Goal: Task Accomplishment & Management: Manage account settings

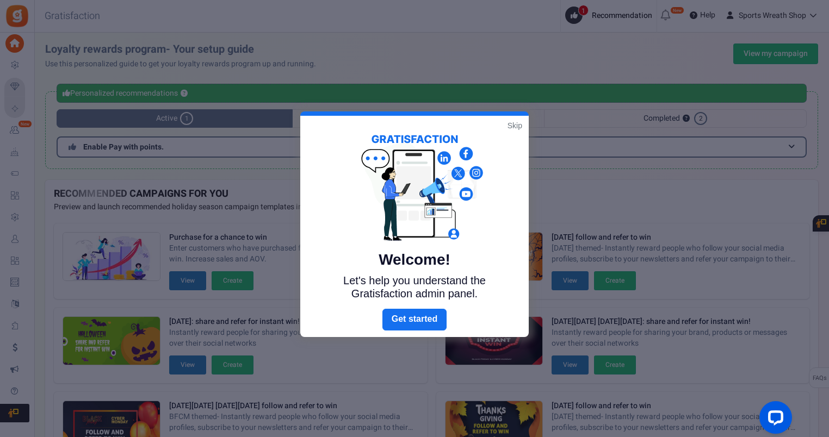
click at [515, 122] on link "Skip" at bounding box center [514, 125] width 15 height 11
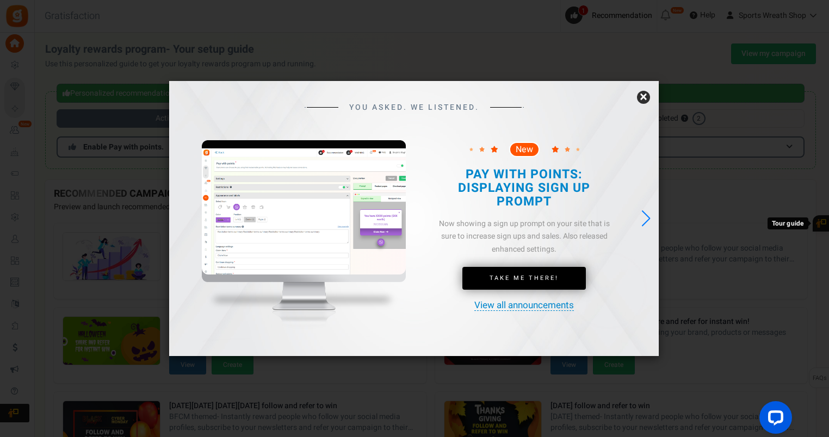
click at [644, 96] on link "×" at bounding box center [643, 97] width 13 height 13
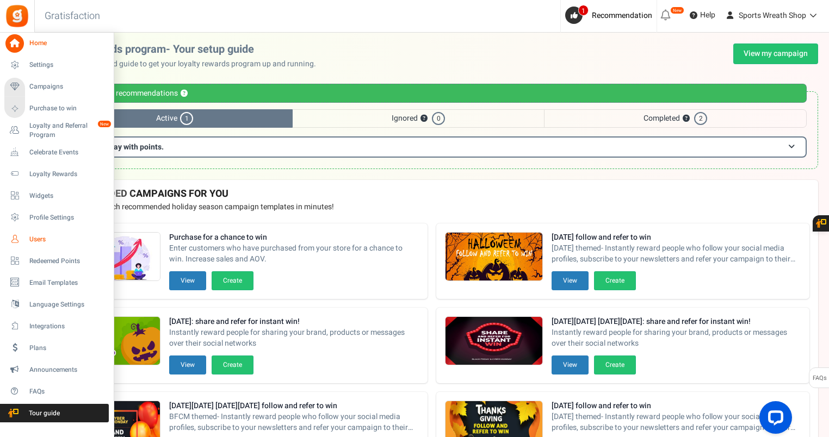
click at [35, 238] on span "Users" at bounding box center [67, 239] width 76 height 9
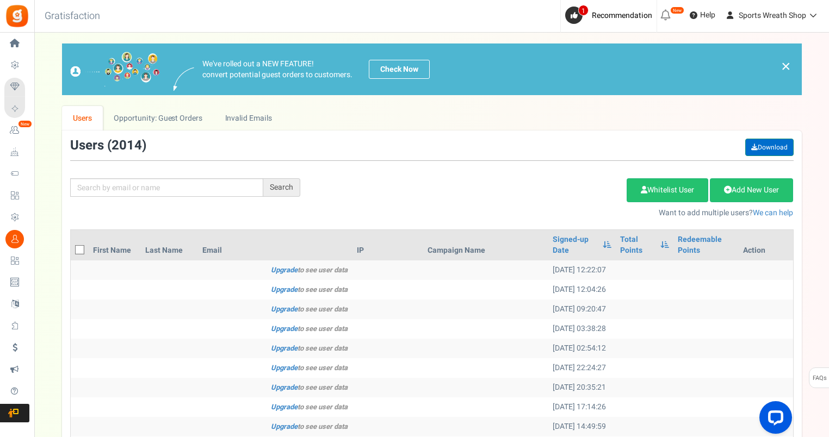
click at [778, 144] on link "Download" at bounding box center [769, 147] width 48 height 17
click at [153, 186] on input "text" at bounding box center [166, 187] width 193 height 18
paste input "[EMAIL_ADDRESS][DOMAIN_NAME]"
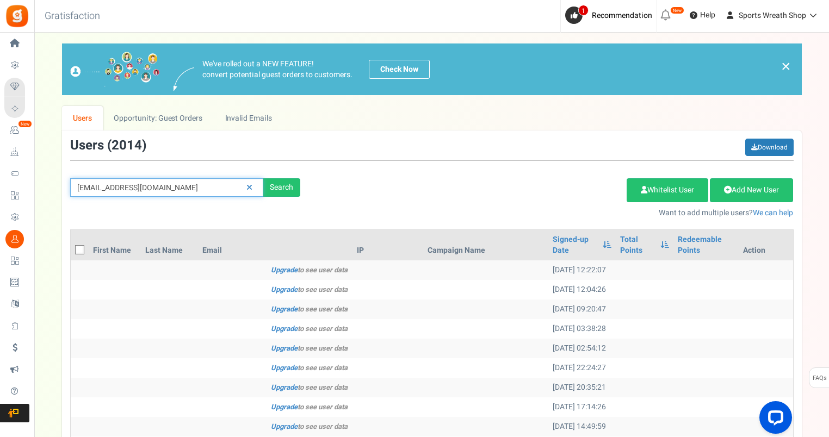
type input "[EMAIL_ADDRESS][DOMAIN_NAME]"
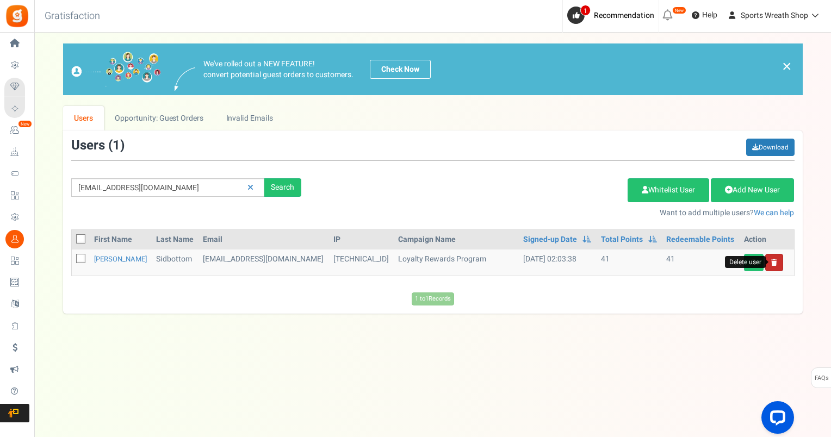
click at [776, 262] on icon at bounding box center [774, 262] width 6 height 7
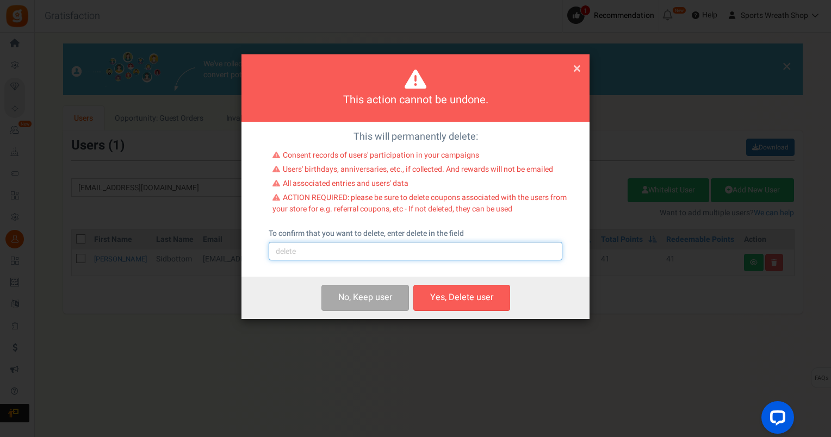
click at [357, 251] on input "text" at bounding box center [416, 251] width 294 height 18
type input "delete"
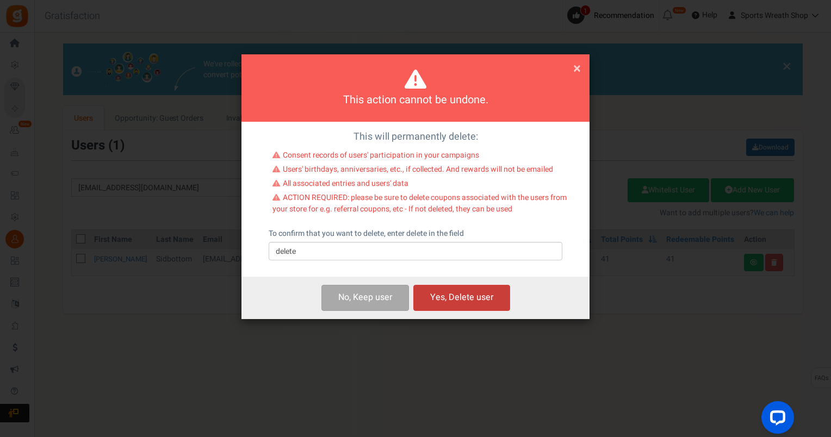
click at [478, 296] on button "Yes, Delete user" at bounding box center [461, 298] width 97 height 26
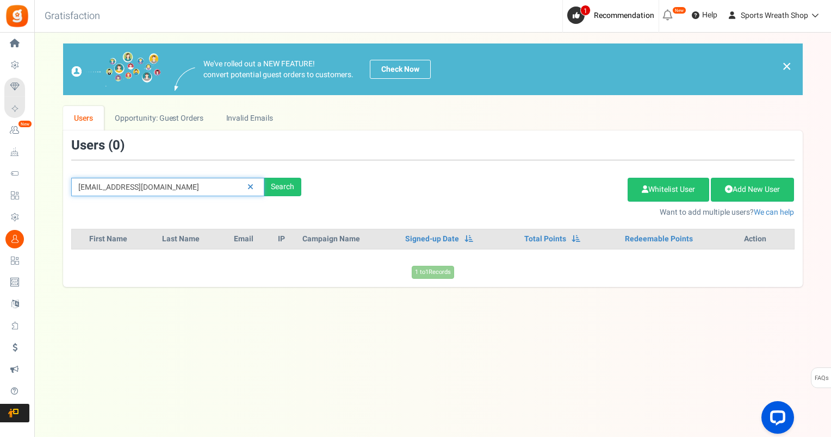
drag, startPoint x: 182, startPoint y: 189, endPoint x: 35, endPoint y: 200, distance: 147.7
click at [35, 200] on div "× Close Add Points ? First Name Last Name Email Do you want to give Welcome bon…" at bounding box center [432, 165] width 796 height 244
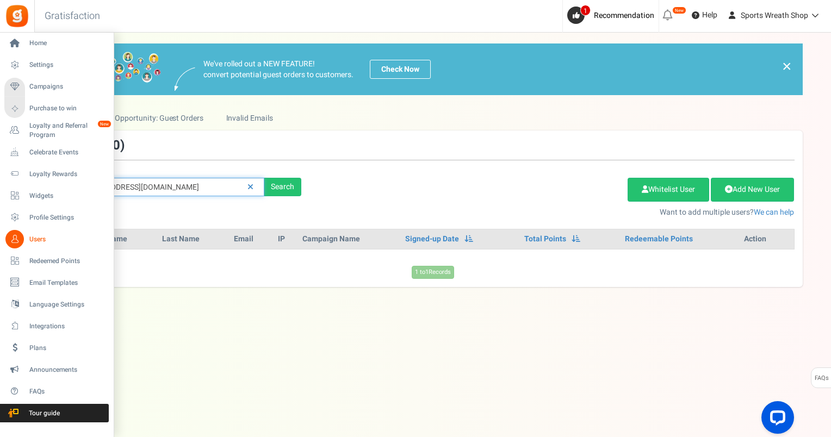
paste input "[EMAIL_ADDRESS]"
type input "[EMAIL_ADDRESS][DOMAIN_NAME]"
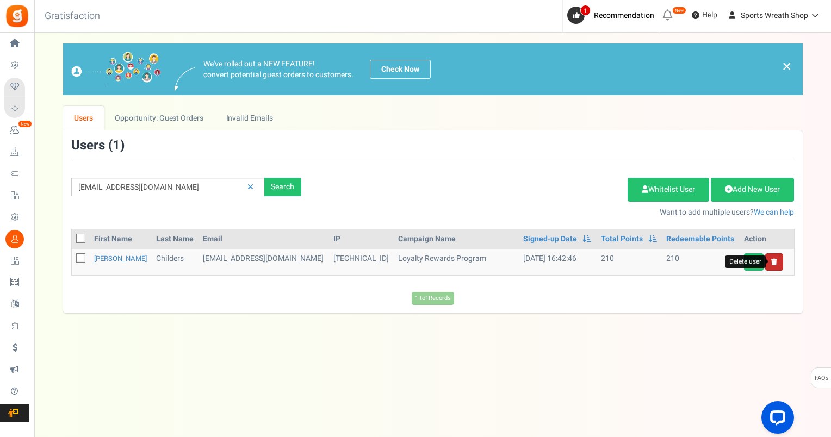
click at [775, 260] on icon at bounding box center [774, 262] width 6 height 7
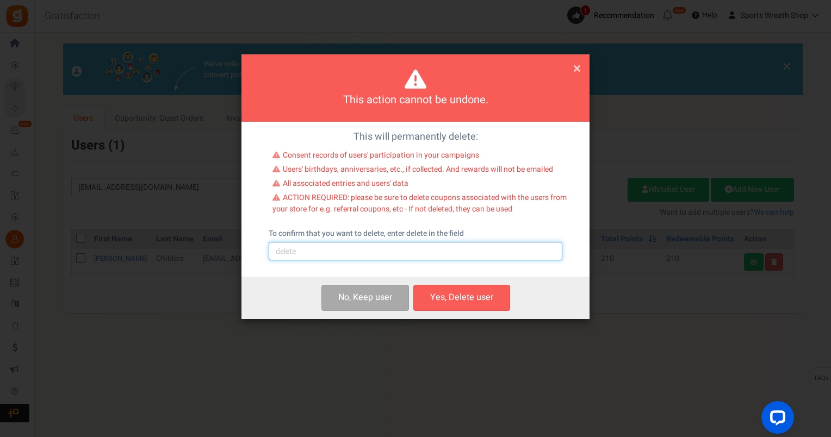
click at [388, 255] on input "text" at bounding box center [416, 251] width 294 height 18
type input "delete"
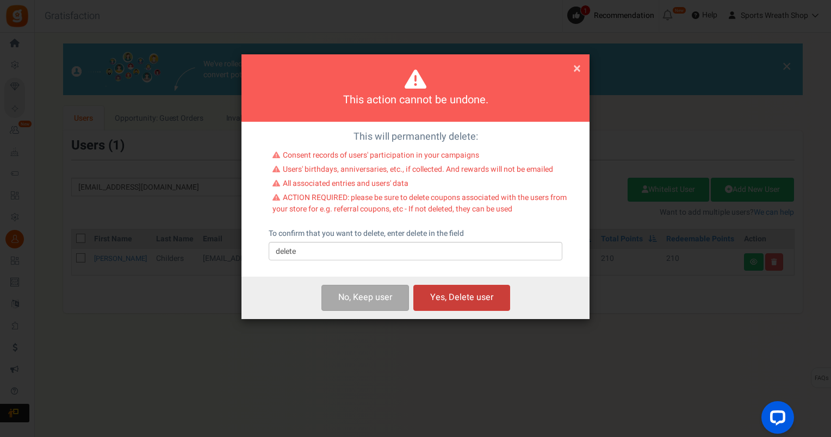
click at [479, 297] on button "Yes, Delete user" at bounding box center [461, 298] width 97 height 26
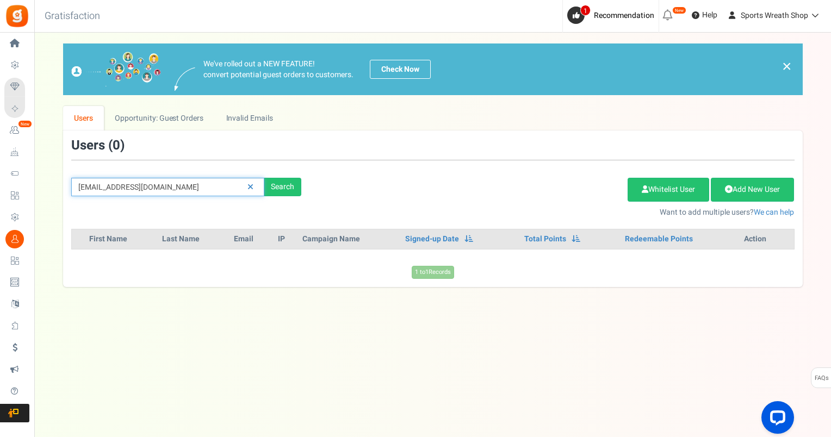
drag, startPoint x: 182, startPoint y: 186, endPoint x: 39, endPoint y: 195, distance: 143.2
click at [39, 195] on div "× Close Add Points ? First Name Last Name Email Do you want to give Welcome bon…" at bounding box center [432, 165] width 796 height 244
paste input "[DOMAIN_NAME][EMAIL_ADDRESS]"
type input "[DOMAIN_NAME][EMAIL_ADDRESS][DOMAIN_NAME]"
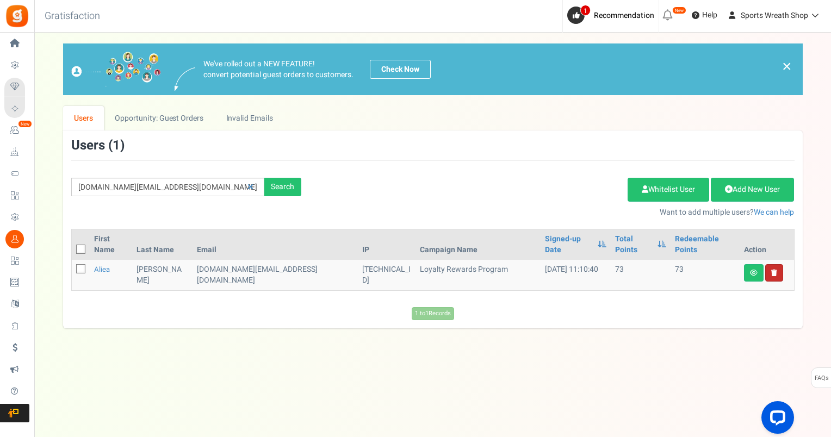
click at [777, 264] on link at bounding box center [774, 272] width 18 height 17
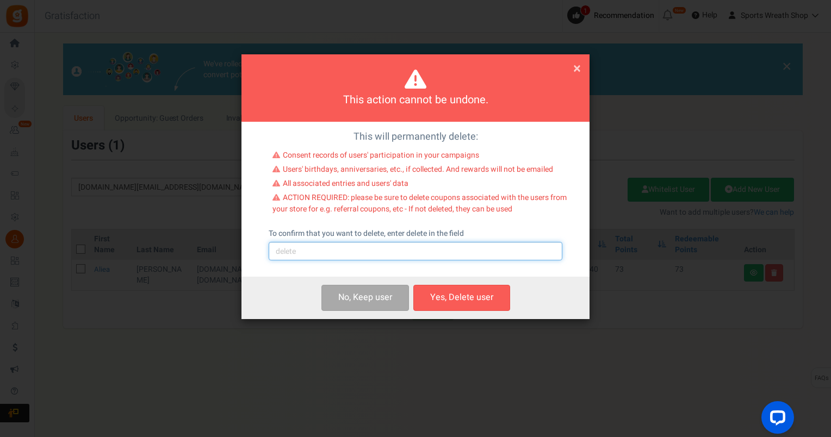
click at [432, 251] on input "text" at bounding box center [416, 251] width 294 height 18
type input "delete"
click at [464, 303] on button "Yes, Delete user" at bounding box center [461, 298] width 97 height 26
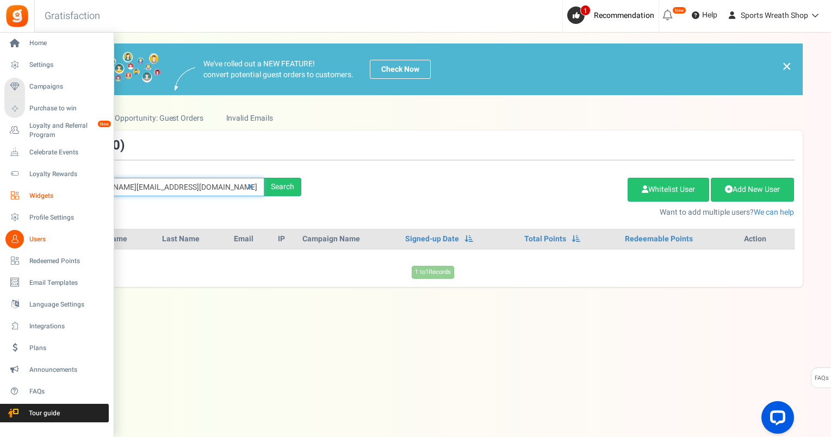
drag, startPoint x: 179, startPoint y: 189, endPoint x: 27, endPoint y: 200, distance: 152.6
click at [27, 200] on div "Home Settings Campaigns Purchase to win Loyalty and Referral Program New Celebr…" at bounding box center [415, 224] width 831 height 383
paste input "[EMAIL_ADDRESS][DOMAIN_NAME]"
type input "[EMAIL_ADDRESS][DOMAIN_NAME]"
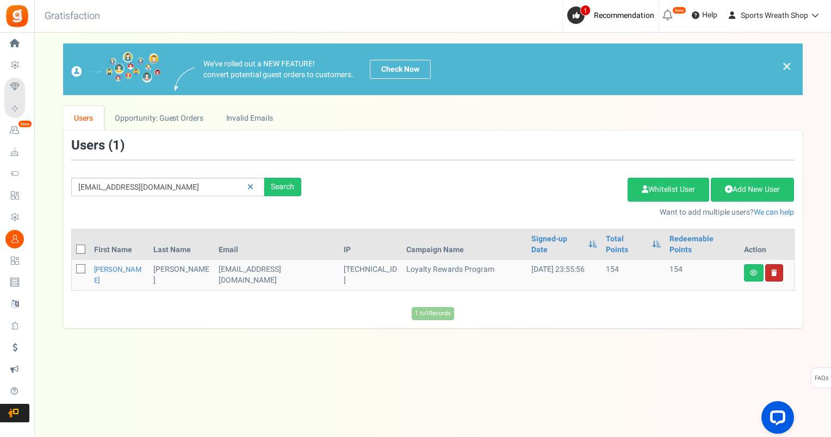
click at [777, 264] on link at bounding box center [774, 272] width 18 height 17
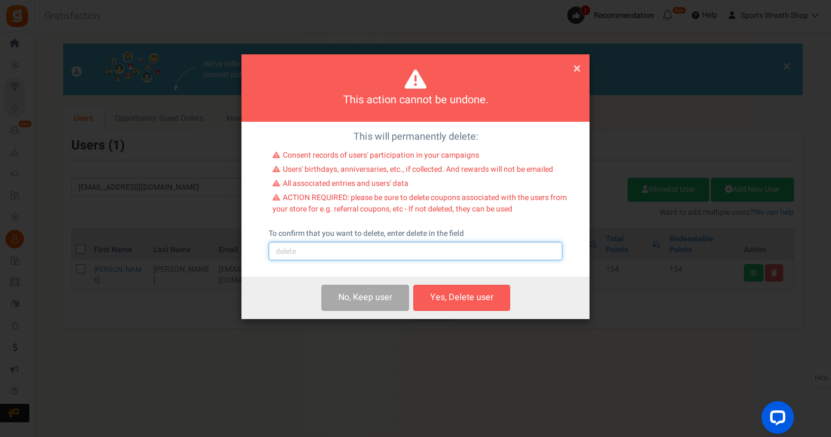
click at [431, 252] on input "text" at bounding box center [416, 251] width 294 height 18
type input "delete"
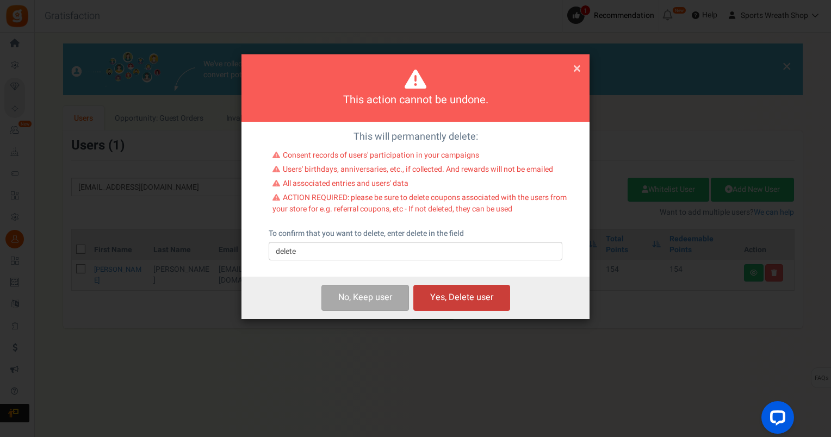
click at [463, 297] on button "Yes, Delete user" at bounding box center [461, 298] width 97 height 26
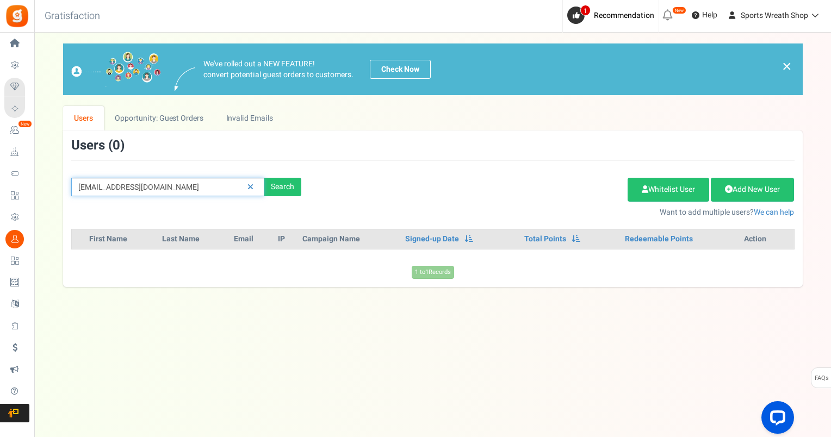
drag, startPoint x: 173, startPoint y: 185, endPoint x: 72, endPoint y: 185, distance: 101.1
click at [72, 185] on input "[EMAIL_ADDRESS][DOMAIN_NAME]" at bounding box center [167, 187] width 193 height 18
paste input "[EMAIL_ADDRESS][DOMAIN_NAME]"
type input "[EMAIL_ADDRESS][DOMAIN_NAME]"
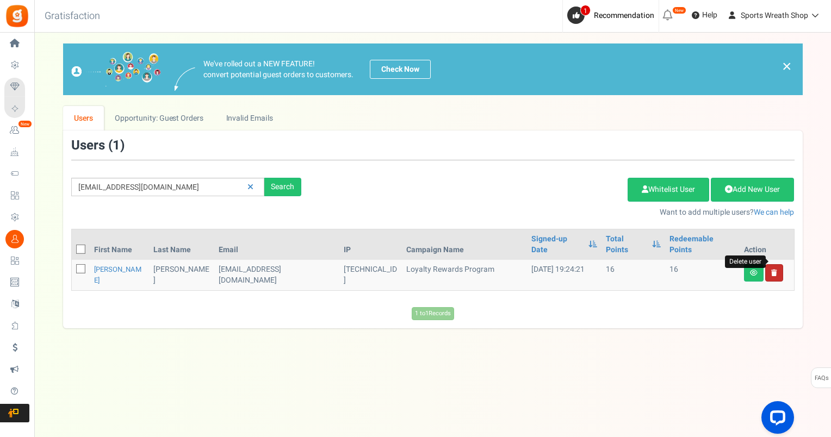
click at [775, 270] on icon at bounding box center [774, 273] width 6 height 7
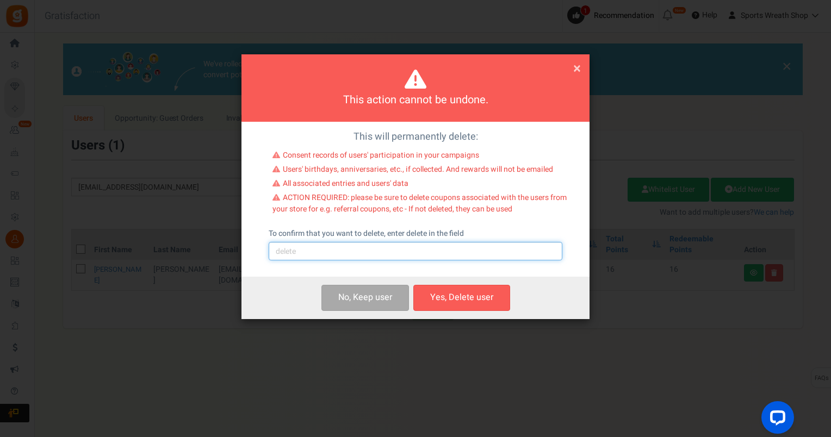
click at [385, 258] on input "text" at bounding box center [416, 251] width 294 height 18
type input "delete"
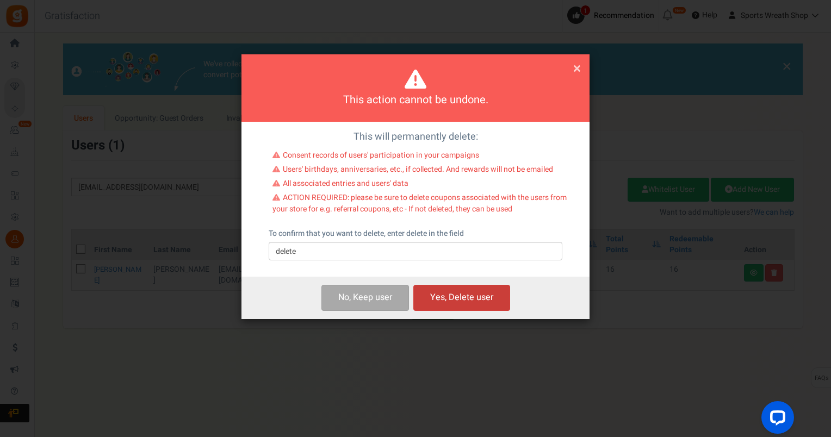
click at [489, 298] on button "Yes, Delete user" at bounding box center [461, 298] width 97 height 26
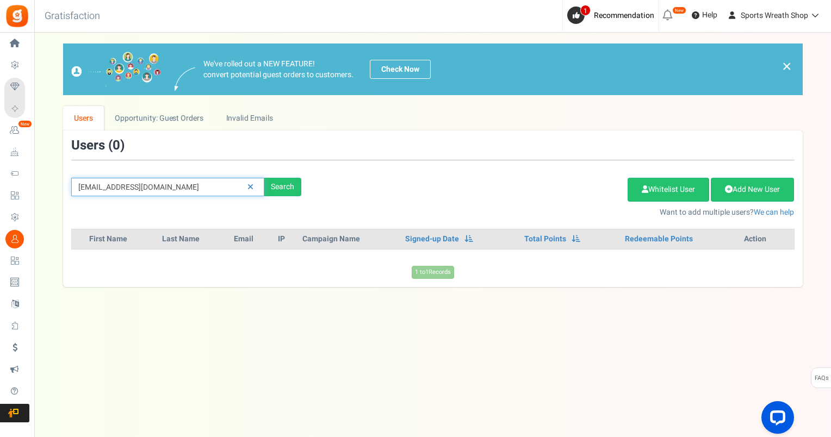
drag, startPoint x: 206, startPoint y: 187, endPoint x: 62, endPoint y: 196, distance: 144.3
click at [62, 196] on div "We've rolled out a NEW FEATURE! convert potential guest orders to customers. Ch…" at bounding box center [432, 165] width 775 height 244
paste input "garzafamilia005"
type input "[EMAIL_ADDRESS][DOMAIN_NAME]"
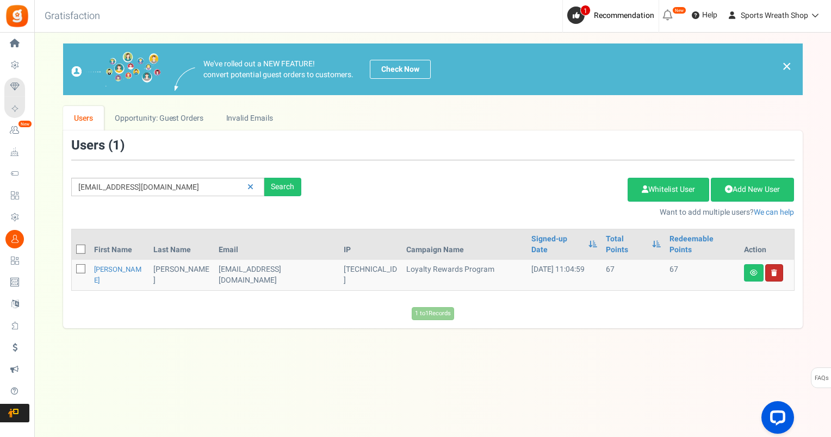
click at [779, 264] on link at bounding box center [774, 272] width 18 height 17
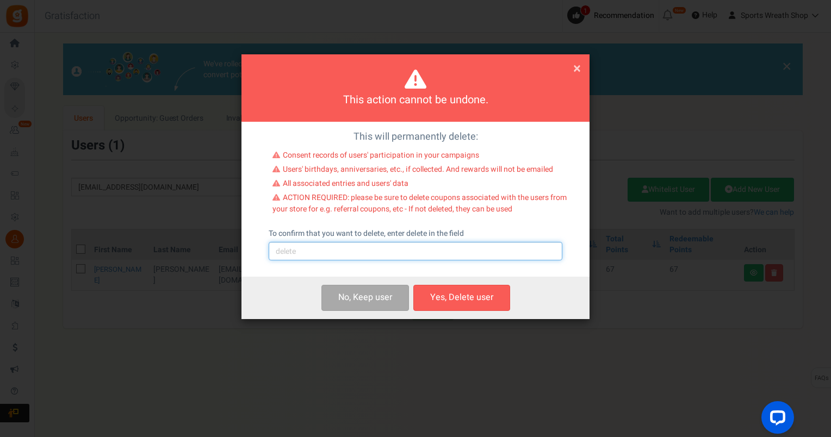
click at [396, 252] on input "text" at bounding box center [416, 251] width 294 height 18
type input "delete"
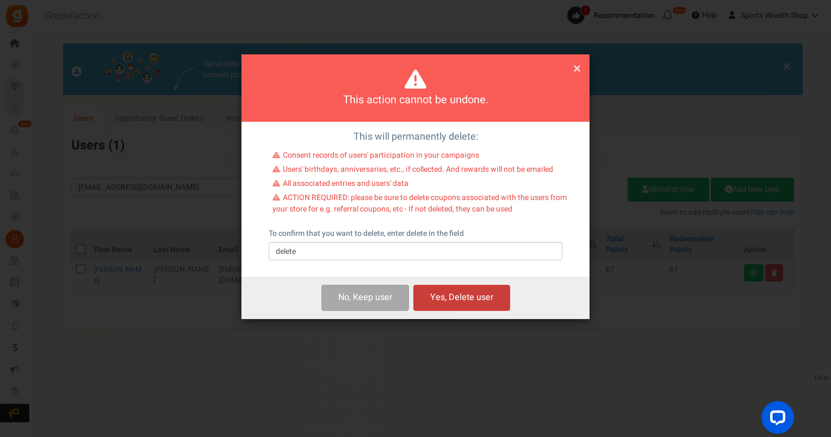
click at [439, 296] on button "Yes, Delete user" at bounding box center [461, 298] width 97 height 26
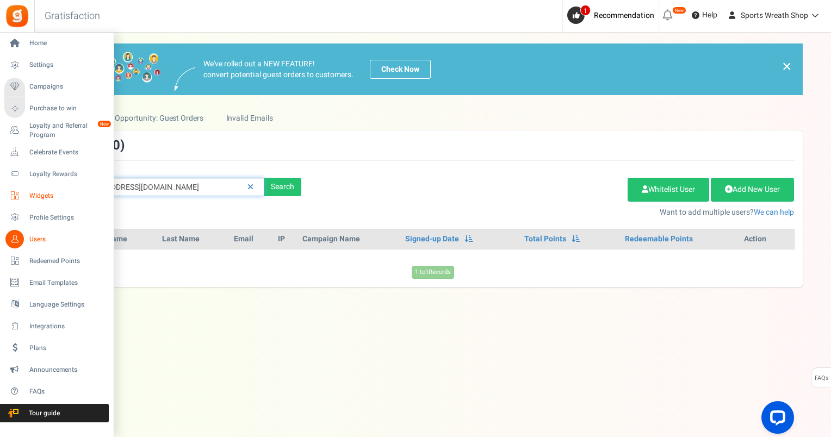
drag, startPoint x: 203, startPoint y: 183, endPoint x: 17, endPoint y: 199, distance: 186.1
click at [5, 200] on div "Home Settings Campaigns Purchase to win Loyalty and Referral Program New Celebr…" at bounding box center [415, 224] width 831 height 383
paste input "[PERSON_NAME]@uwalumni"
type input "[PERSON_NAME][EMAIL_ADDRESS][DOMAIN_NAME]"
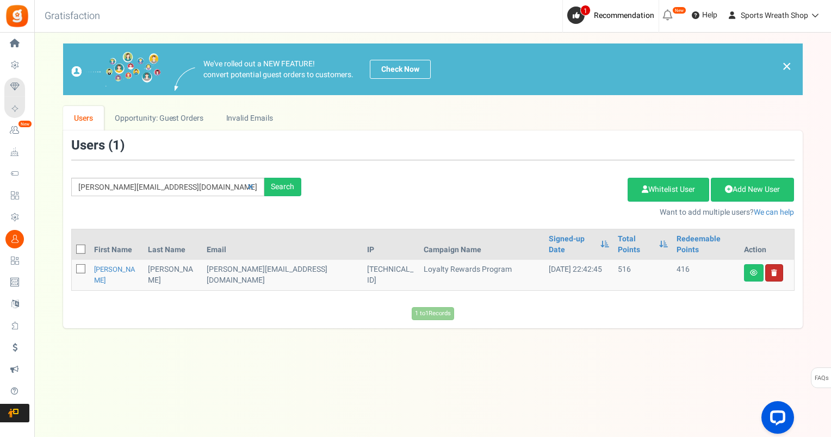
click at [774, 270] on icon at bounding box center [774, 273] width 6 height 7
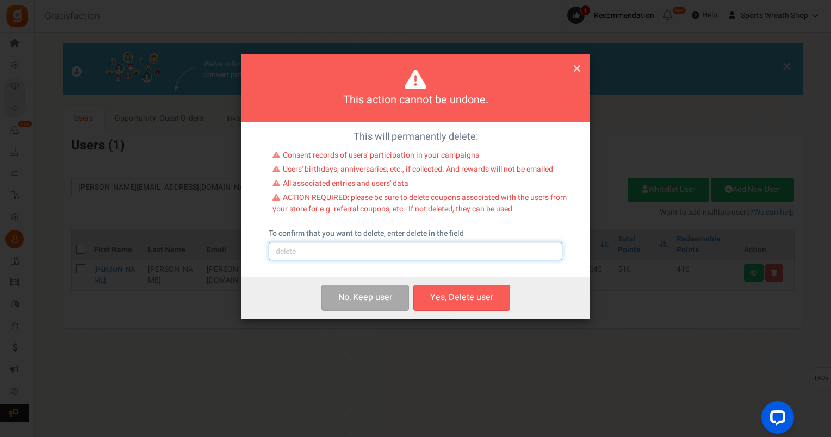
click at [429, 253] on input "text" at bounding box center [416, 251] width 294 height 18
type input "delete"
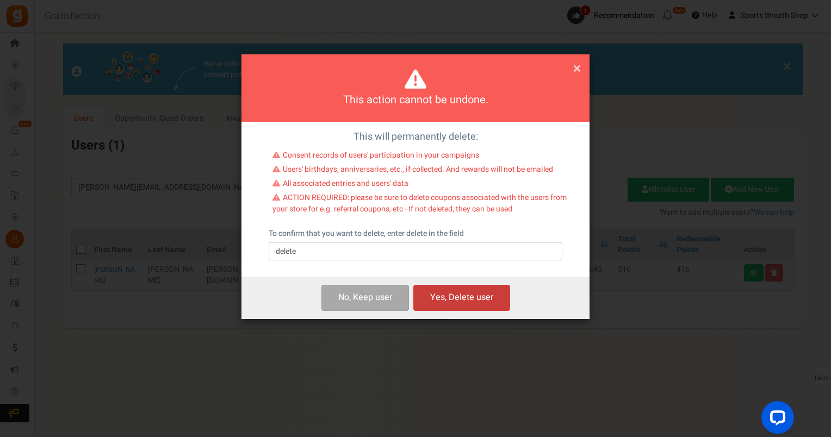
click at [447, 297] on button "Yes, Delete user" at bounding box center [461, 298] width 97 height 26
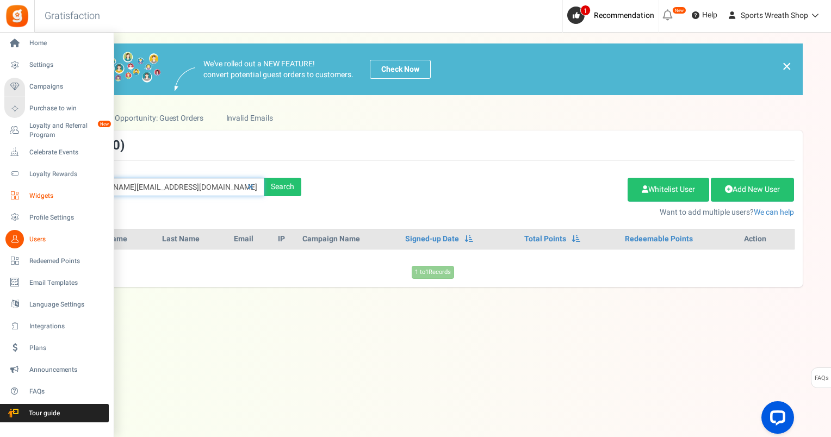
drag, startPoint x: 200, startPoint y: 191, endPoint x: 17, endPoint y: 188, distance: 182.7
click at [17, 188] on div "Home Settings Campaigns Purchase to win Loyalty and Referral Program New Celebr…" at bounding box center [415, 224] width 831 height 383
paste input "[EMAIL_ADDRESS]"
type input "[EMAIL_ADDRESS][DOMAIN_NAME]"
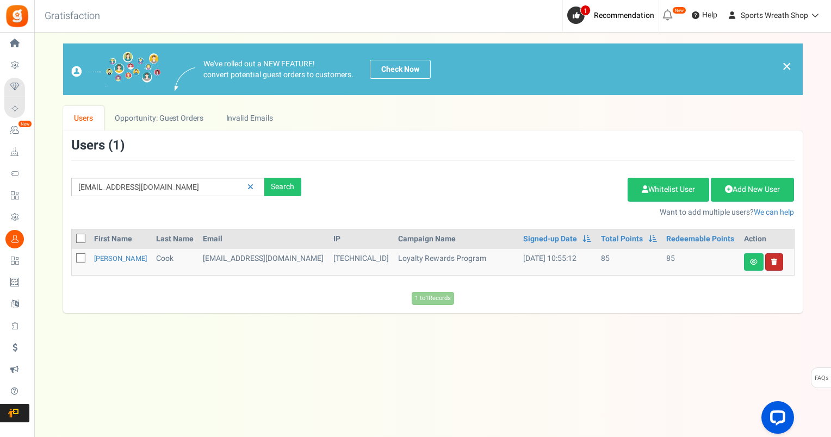
click at [779, 265] on link at bounding box center [774, 261] width 18 height 17
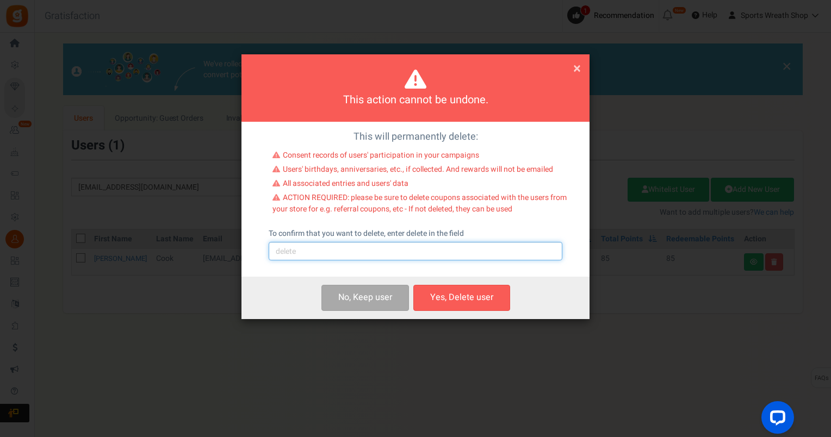
click at [360, 248] on input "text" at bounding box center [416, 251] width 294 height 18
type input "delete"
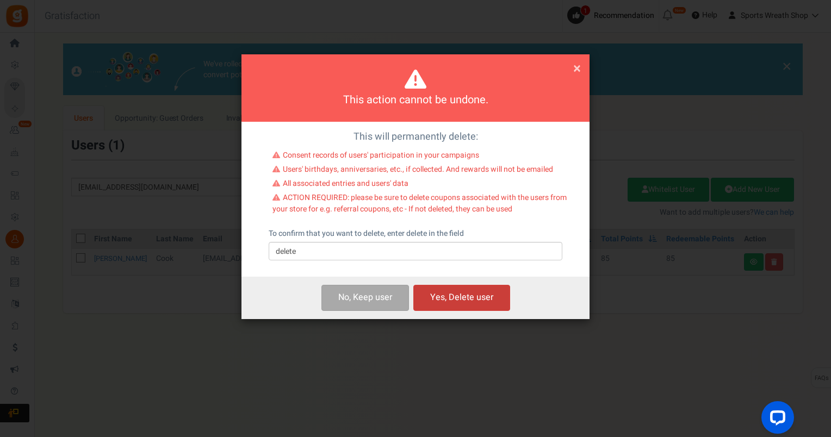
click at [461, 298] on button "Yes, Delete user" at bounding box center [461, 298] width 97 height 26
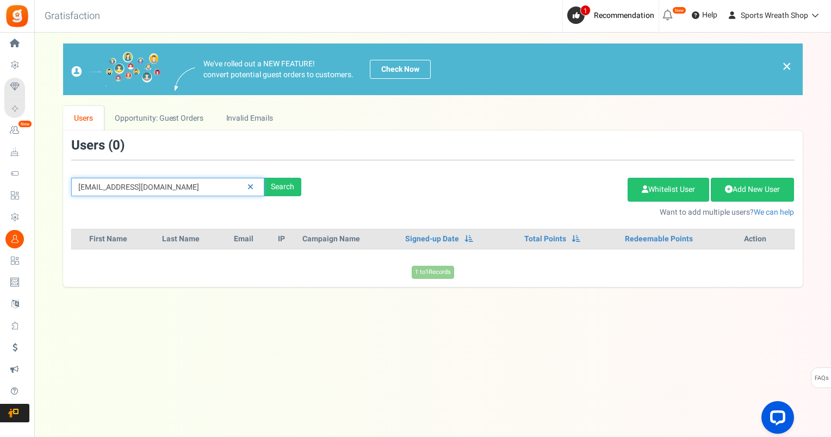
drag, startPoint x: 197, startPoint y: 179, endPoint x: 85, endPoint y: 178, distance: 112.0
click at [85, 178] on input "[EMAIL_ADDRESS][DOMAIN_NAME]" at bounding box center [167, 187] width 193 height 18
type input "C"
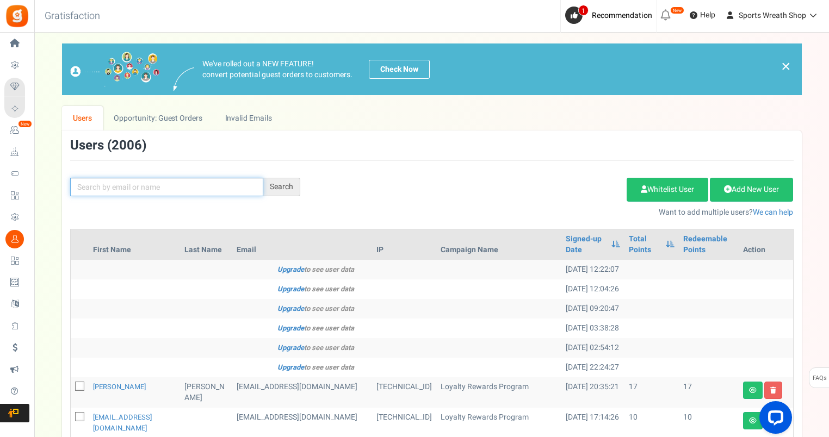
paste input "[EMAIL_ADDRESS][DOMAIN_NAME]"
type input "[EMAIL_ADDRESS][DOMAIN_NAME]"
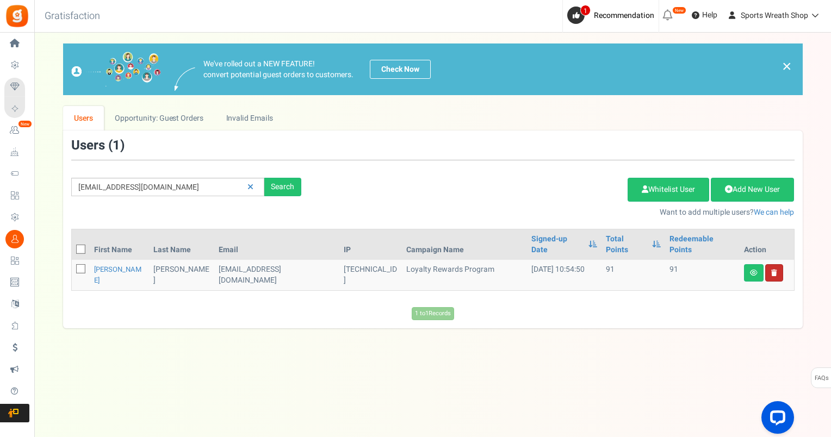
click at [777, 264] on link at bounding box center [774, 272] width 18 height 17
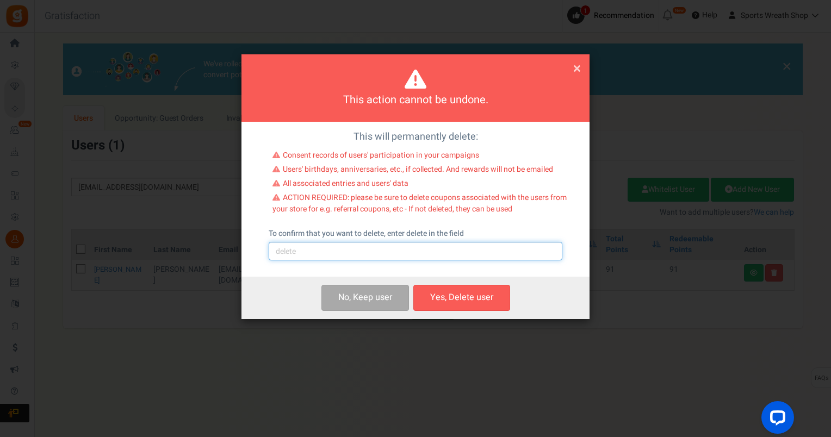
click at [469, 254] on input "text" at bounding box center [416, 251] width 294 height 18
type input "delete"
click at [478, 301] on button "Yes, Delete user" at bounding box center [461, 298] width 97 height 26
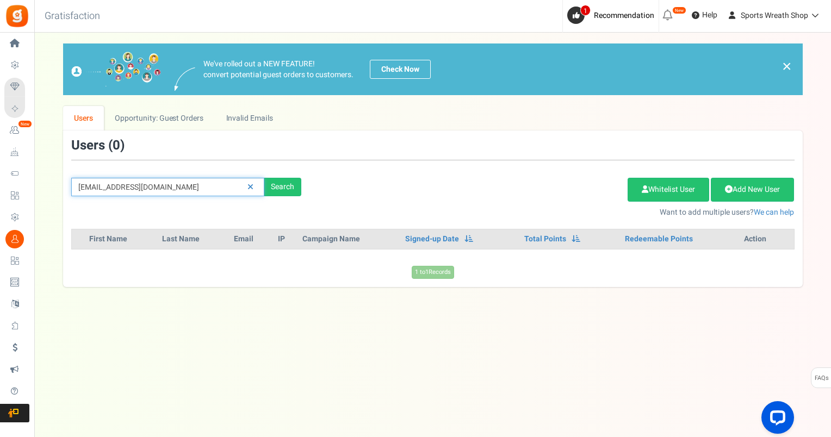
drag, startPoint x: 194, startPoint y: 191, endPoint x: 71, endPoint y: 180, distance: 123.4
click at [67, 185] on div "[EMAIL_ADDRESS][DOMAIN_NAME] Search" at bounding box center [186, 187] width 246 height 18
paste input "[EMAIL_ADDRESS]"
type input "[EMAIL_ADDRESS][DOMAIN_NAME]"
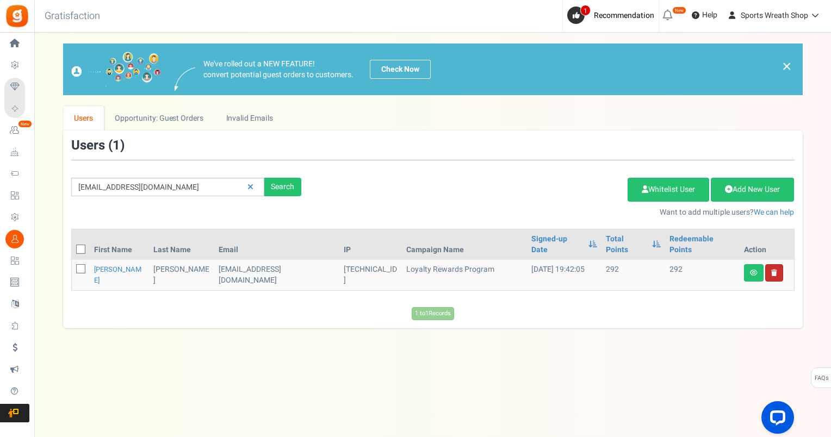
click at [773, 264] on link at bounding box center [774, 272] width 18 height 17
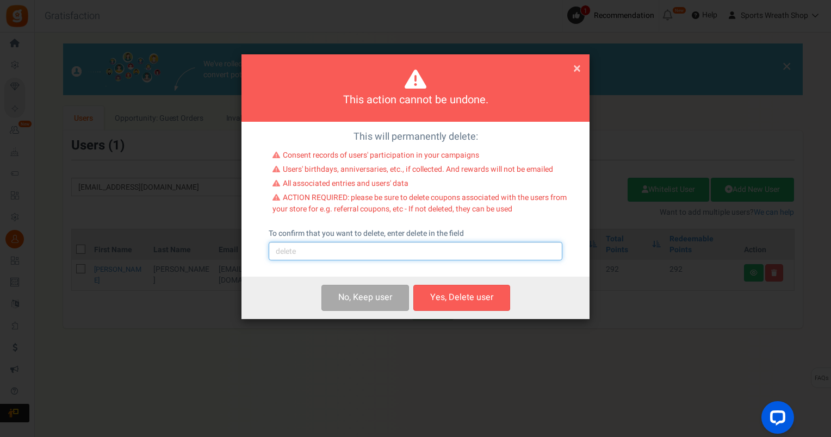
click at [423, 253] on input "text" at bounding box center [416, 251] width 294 height 18
type input "delete"
click at [451, 300] on button "Yes, Delete user" at bounding box center [461, 298] width 97 height 26
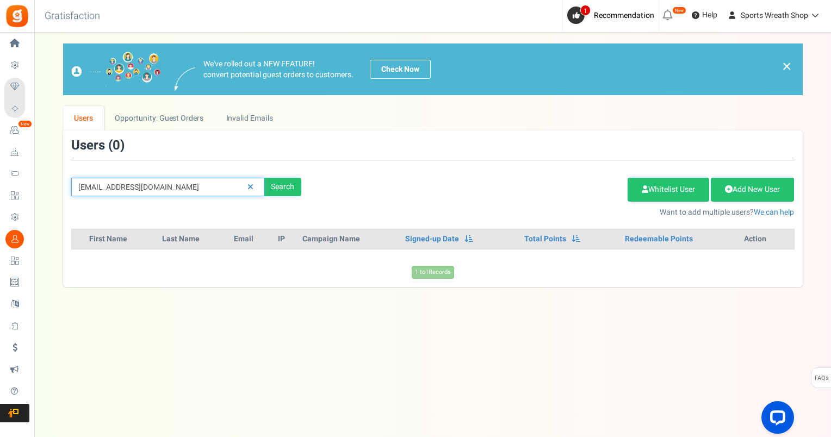
drag, startPoint x: 196, startPoint y: 186, endPoint x: 73, endPoint y: 192, distance: 123.6
click at [70, 186] on div "[EMAIL_ADDRESS][DOMAIN_NAME] Search" at bounding box center [186, 187] width 246 height 18
paste input "[EMAIL_ADDRESS]"
type input "[EMAIL_ADDRESS][DOMAIN_NAME]"
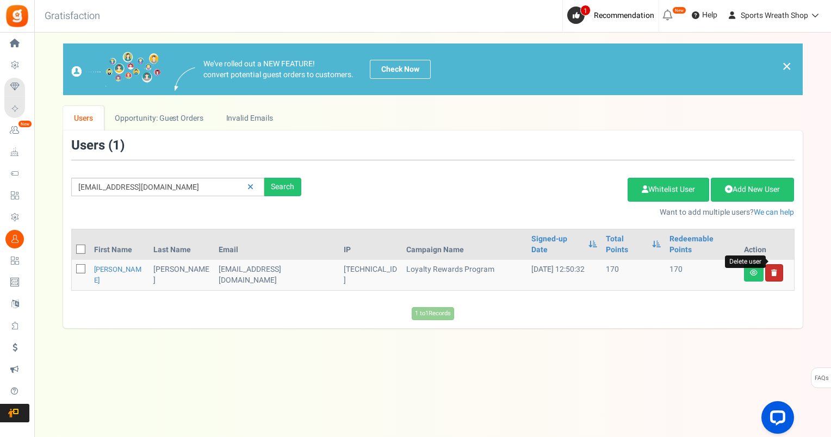
click at [775, 270] on icon at bounding box center [774, 273] width 6 height 7
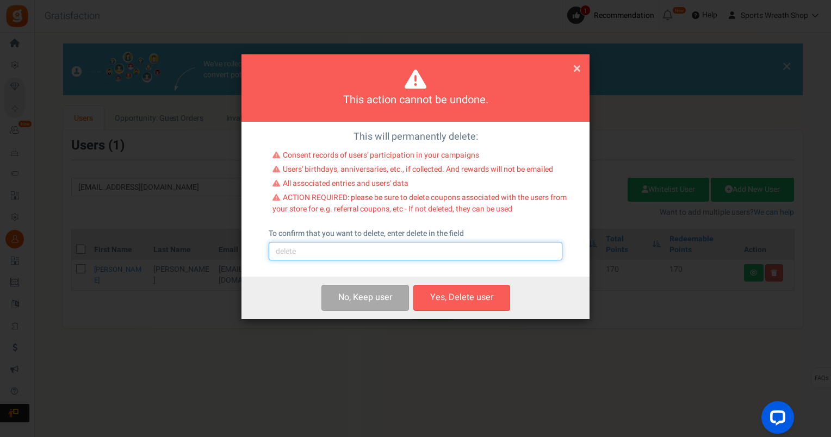
click at [414, 254] on input "text" at bounding box center [416, 251] width 294 height 18
type input "delete"
drag, startPoint x: 445, startPoint y: 295, endPoint x: 450, endPoint y: 290, distance: 6.5
click at [445, 294] on button "Yes, Delete user" at bounding box center [461, 298] width 97 height 26
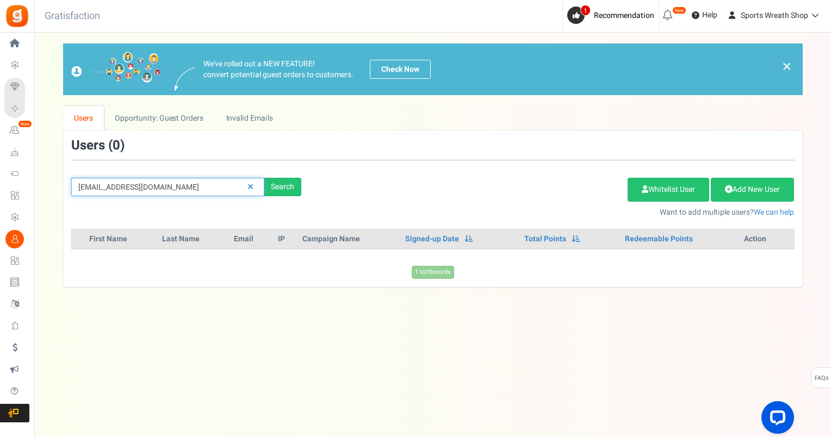
drag, startPoint x: 188, startPoint y: 185, endPoint x: 42, endPoint y: 190, distance: 146.3
click at [42, 190] on div "× Close Add Points ? First Name Last Name Email Do you want to give Welcome bon…" at bounding box center [432, 165] width 796 height 244
paste input "[PERSON_NAME][EMAIL_ADDRESS]"
type input "[PERSON_NAME][EMAIL_ADDRESS][DOMAIN_NAME]"
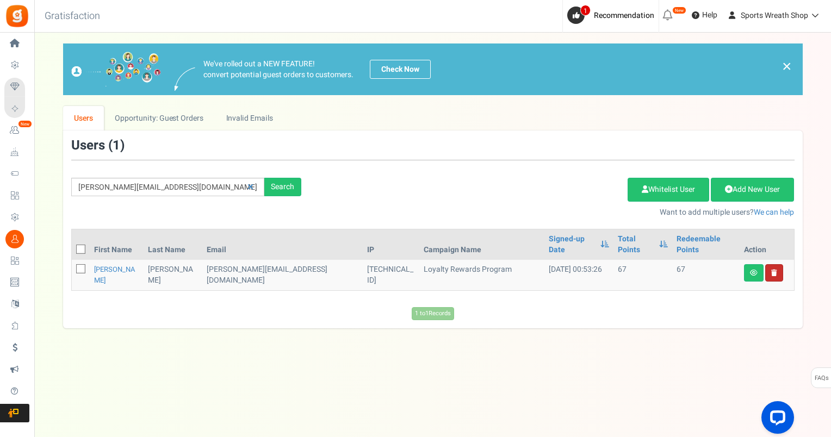
click at [776, 266] on link at bounding box center [774, 272] width 18 height 17
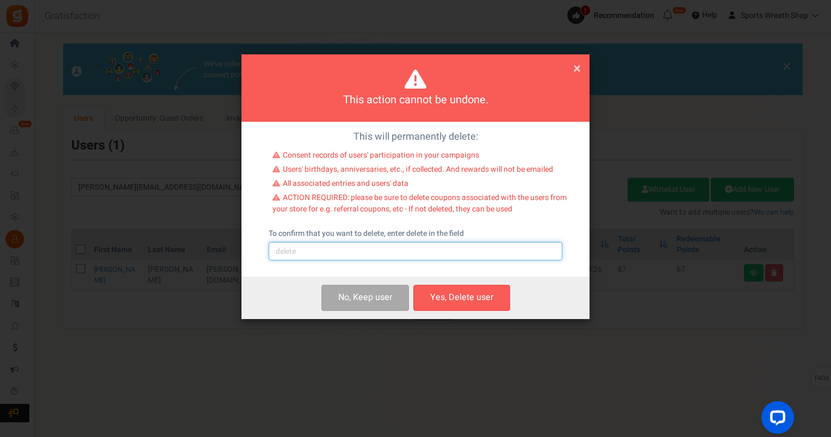
click at [478, 257] on input "text" at bounding box center [416, 251] width 294 height 18
type input "delete"
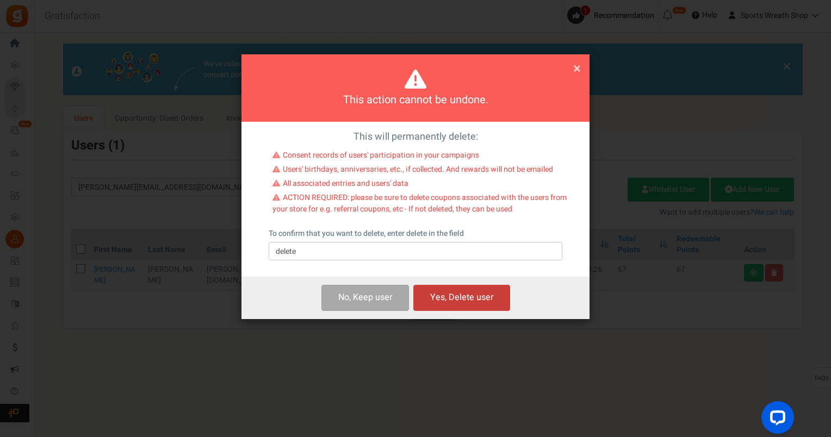
click at [466, 298] on button "Yes, Delete user" at bounding box center [461, 298] width 97 height 26
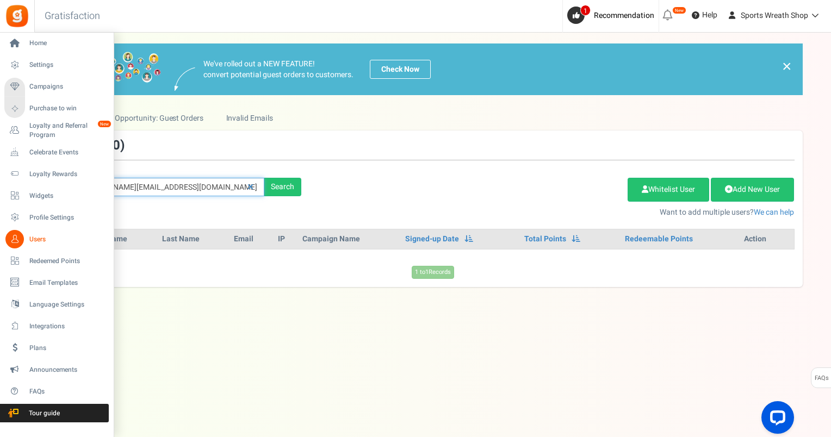
drag, startPoint x: 99, startPoint y: 185, endPoint x: 30, endPoint y: 185, distance: 69.0
click at [30, 185] on div "Home Settings Campaigns Purchase to win Loyalty and Referral Program New Celebr…" at bounding box center [415, 224] width 831 height 383
paste input "saslay"
type input "[EMAIL_ADDRESS][DOMAIN_NAME]"
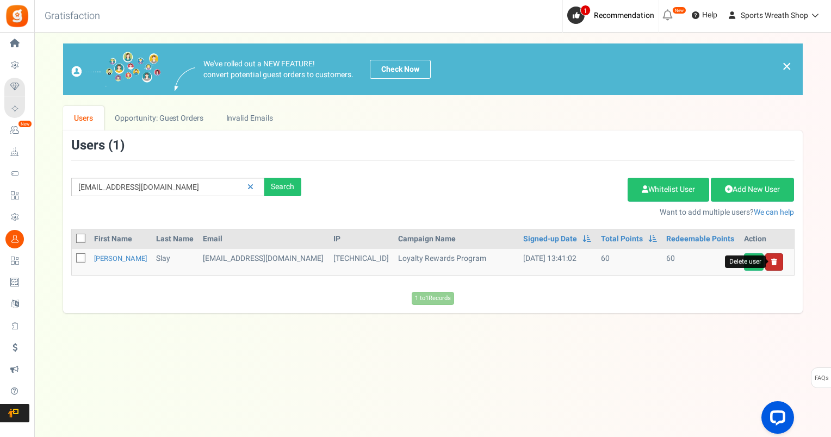
click at [771, 261] on icon at bounding box center [774, 262] width 6 height 7
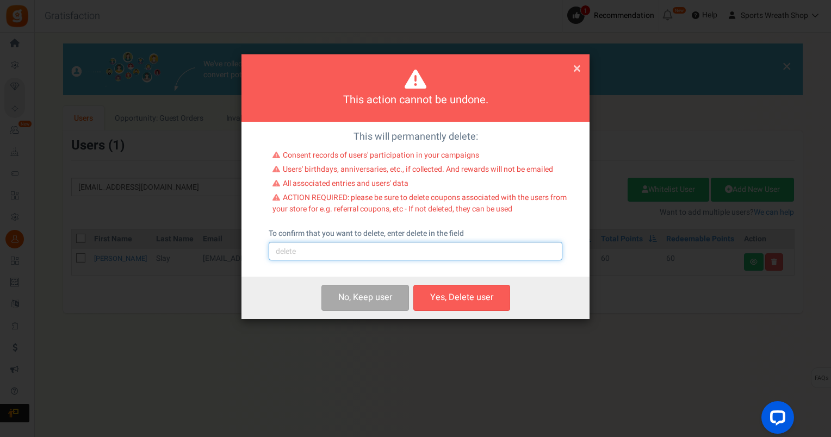
click at [466, 254] on input "text" at bounding box center [416, 251] width 294 height 18
type input "delete"
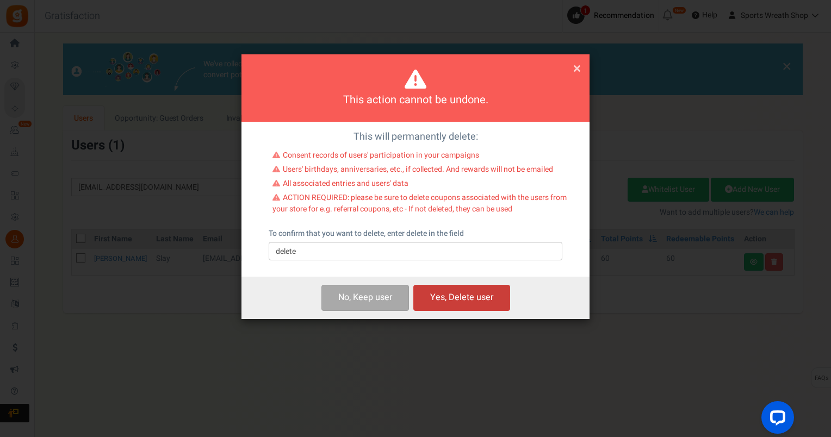
click at [470, 301] on button "Yes, Delete user" at bounding box center [461, 298] width 97 height 26
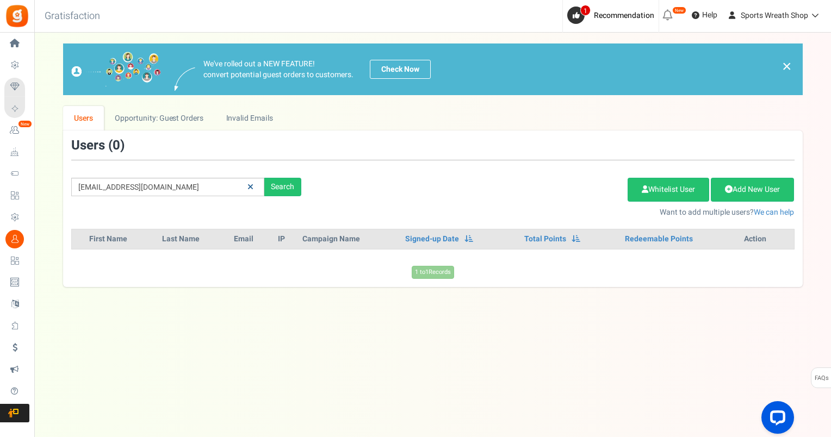
click at [250, 186] on icon at bounding box center [250, 187] width 6 height 8
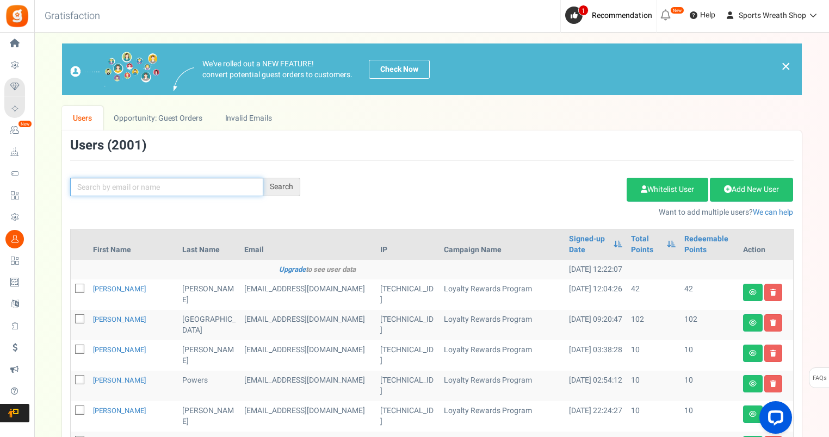
click at [160, 186] on input "text" at bounding box center [166, 187] width 193 height 18
paste input "[EMAIL_ADDRESS][DOMAIN_NAME]"
type input "[EMAIL_ADDRESS][DOMAIN_NAME]"
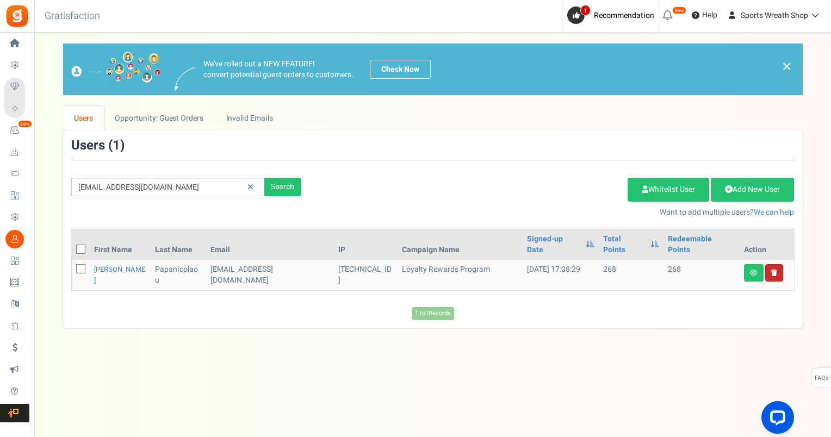
click at [773, 265] on link at bounding box center [774, 272] width 18 height 17
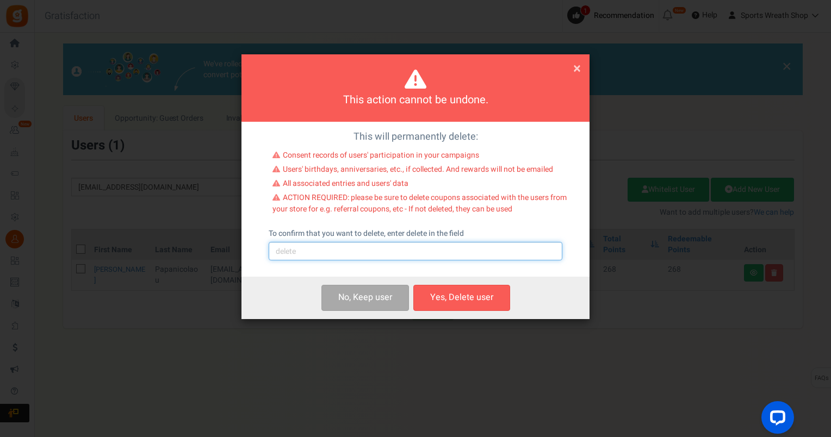
click at [344, 248] on input "text" at bounding box center [416, 251] width 294 height 18
type input "delete"
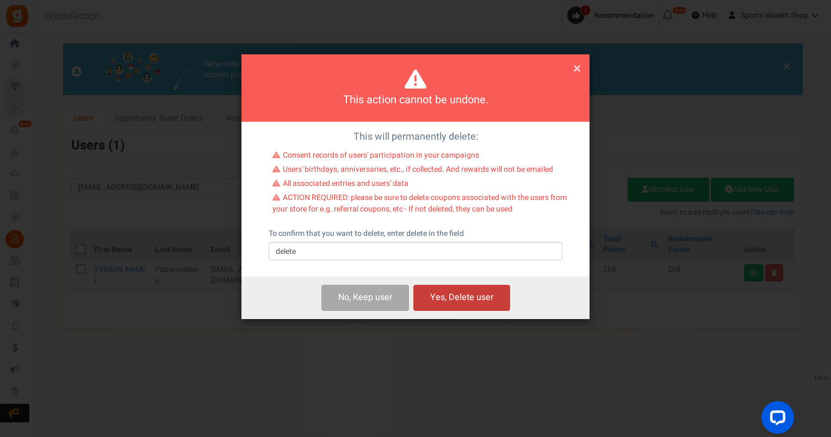
click at [435, 302] on button "Yes, Delete user" at bounding box center [461, 298] width 97 height 26
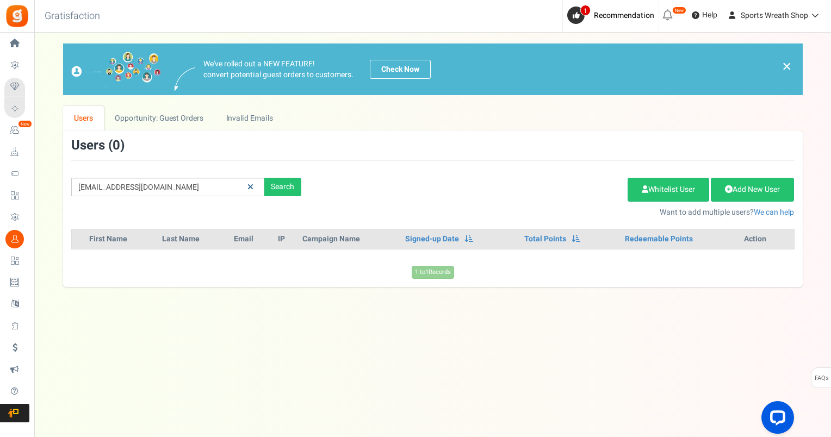
click at [252, 186] on icon at bounding box center [250, 187] width 6 height 8
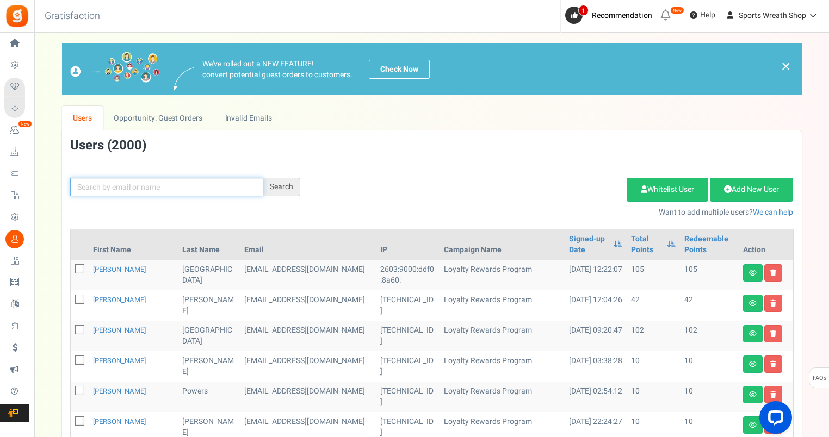
drag, startPoint x: 120, startPoint y: 185, endPoint x: 126, endPoint y: 184, distance: 6.5
click at [120, 185] on input "text" at bounding box center [166, 187] width 193 height 18
paste input "[EMAIL_ADDRESS][DOMAIN_NAME]"
type input "[EMAIL_ADDRESS][DOMAIN_NAME]"
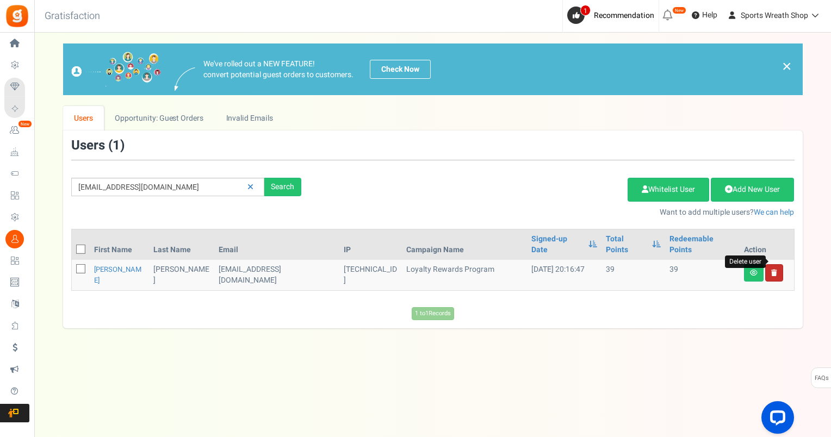
click at [771, 270] on icon at bounding box center [774, 273] width 6 height 7
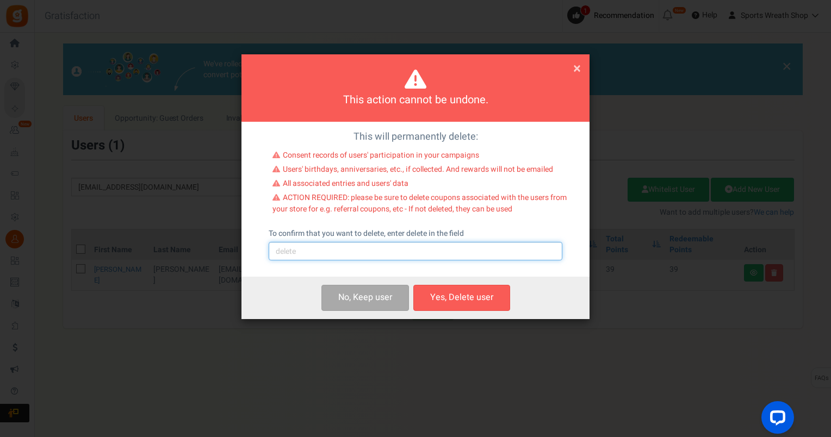
click at [304, 257] on input "text" at bounding box center [416, 251] width 294 height 18
type input "delete"
drag, startPoint x: 471, startPoint y: 297, endPoint x: 477, endPoint y: 294, distance: 6.6
click at [471, 296] on button "Yes, Delete user" at bounding box center [461, 298] width 97 height 26
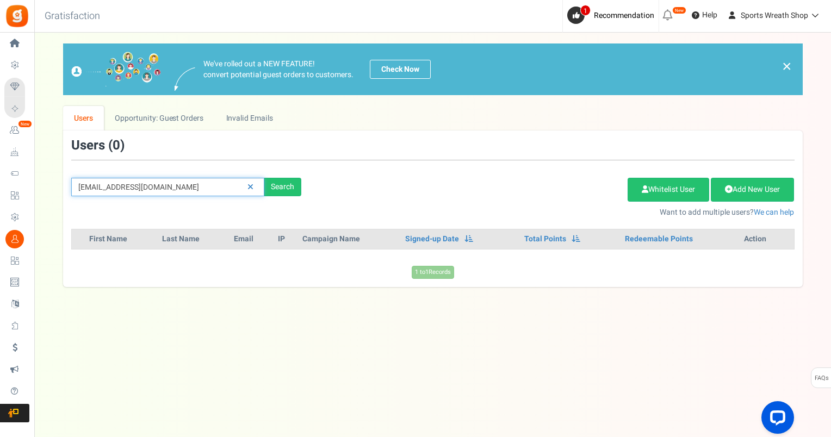
drag, startPoint x: 191, startPoint y: 189, endPoint x: 54, endPoint y: 196, distance: 137.2
click at [54, 196] on div "We've rolled out a NEW FEATURE! convert potential guest orders to customers. Ch…" at bounding box center [432, 165] width 775 height 244
paste input "[EMAIL_ADDRESS]"
type input "[EMAIL_ADDRESS][DOMAIN_NAME]"
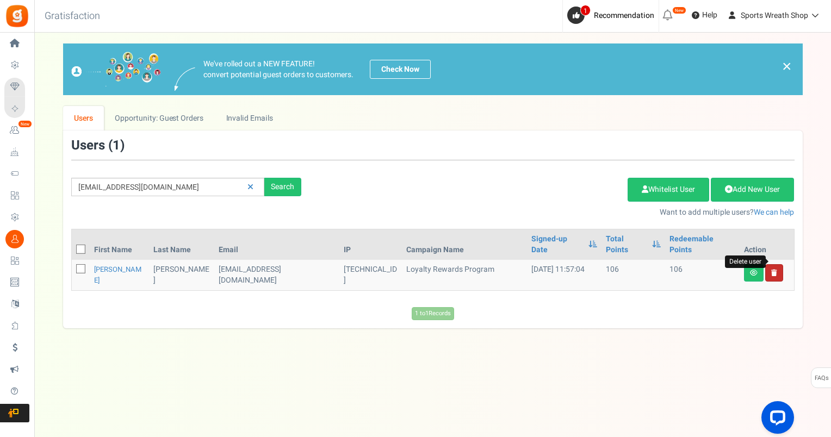
click at [772, 270] on icon at bounding box center [774, 273] width 6 height 7
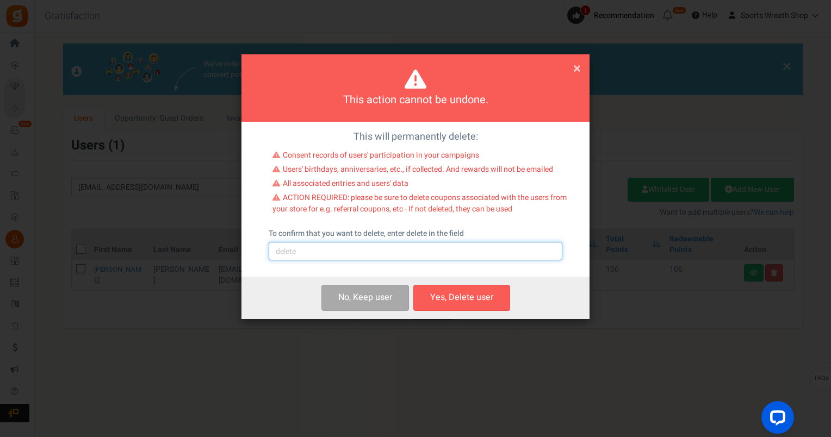
click at [291, 251] on input "text" at bounding box center [416, 251] width 294 height 18
type input "delete"
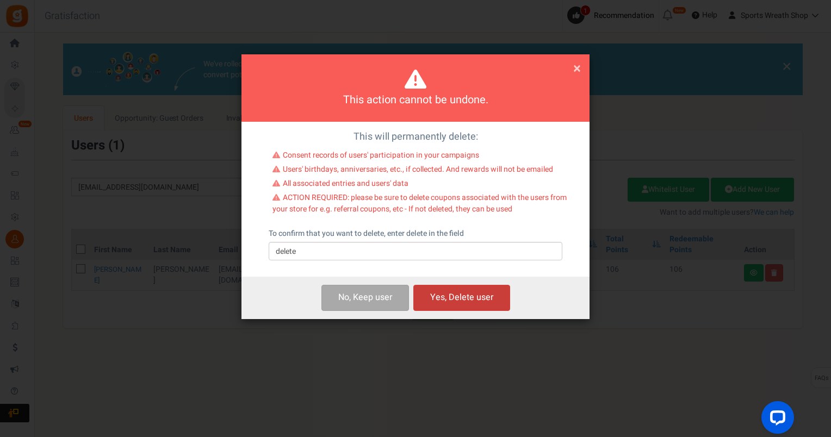
click at [485, 297] on button "Yes, Delete user" at bounding box center [461, 298] width 97 height 26
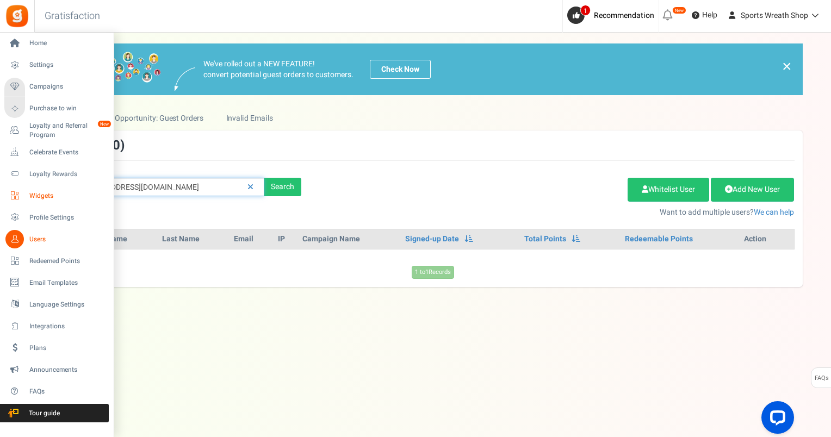
drag, startPoint x: 200, startPoint y: 182, endPoint x: 35, endPoint y: 200, distance: 165.8
click at [32, 200] on div "Home Settings Campaigns Purchase to win Loyalty and Referral Program New Celebr…" at bounding box center [415, 224] width 831 height 383
paste input "[EMAIL_ADDRESS]"
type input "[EMAIL_ADDRESS][DOMAIN_NAME]"
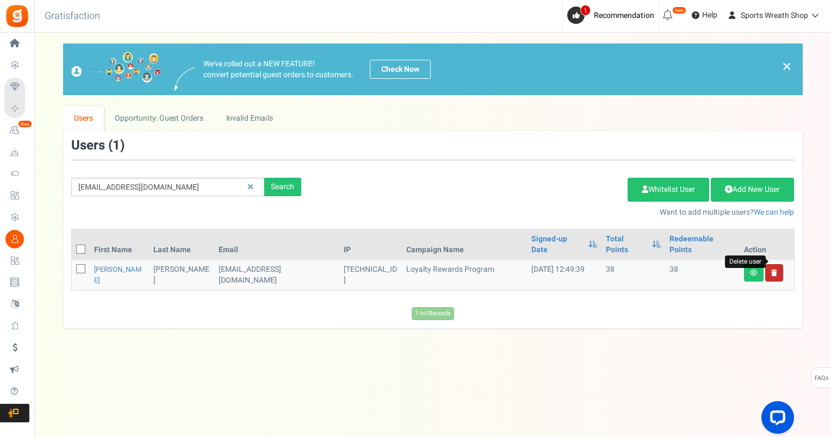
drag, startPoint x: 772, startPoint y: 261, endPoint x: 768, endPoint y: 257, distance: 6.2
click at [771, 270] on icon at bounding box center [774, 273] width 6 height 7
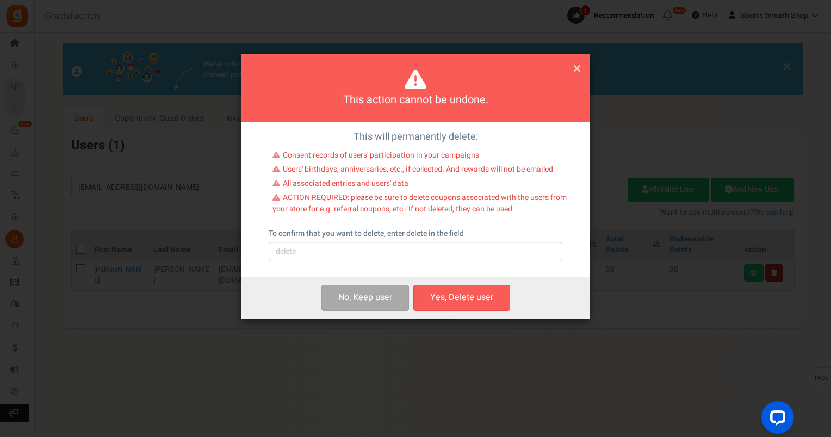
click at [349, 241] on div "To confirm that you want to delete, enter delete in the field Please type 'dele…" at bounding box center [416, 244] width 294 height 32
click at [339, 253] on input "text" at bounding box center [416, 251] width 294 height 18
type input "delete"
drag, startPoint x: 446, startPoint y: 294, endPoint x: 476, endPoint y: 283, distance: 32.0
click at [448, 294] on button "Yes, Delete user" at bounding box center [461, 298] width 97 height 26
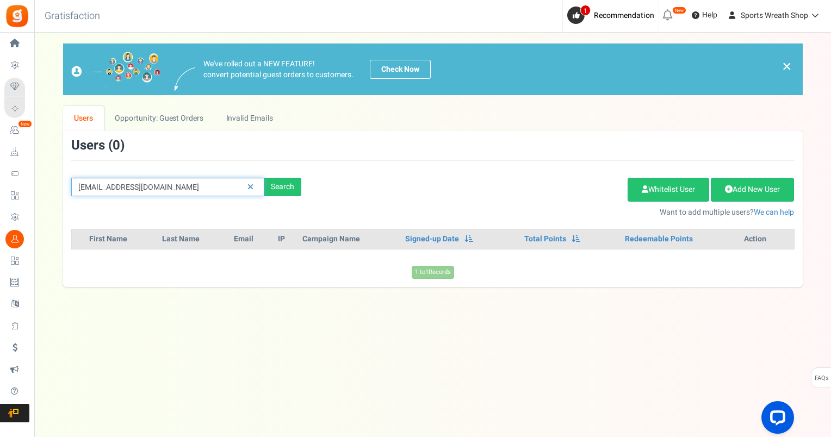
drag, startPoint x: 180, startPoint y: 183, endPoint x: 78, endPoint y: 182, distance: 102.2
click at [54, 192] on div "We've rolled out a NEW FEATURE! convert potential guest orders to customers. Ch…" at bounding box center [432, 165] width 775 height 244
paste input "katy@oakridgevisitor"
type input "[EMAIL_ADDRESS][DOMAIN_NAME]"
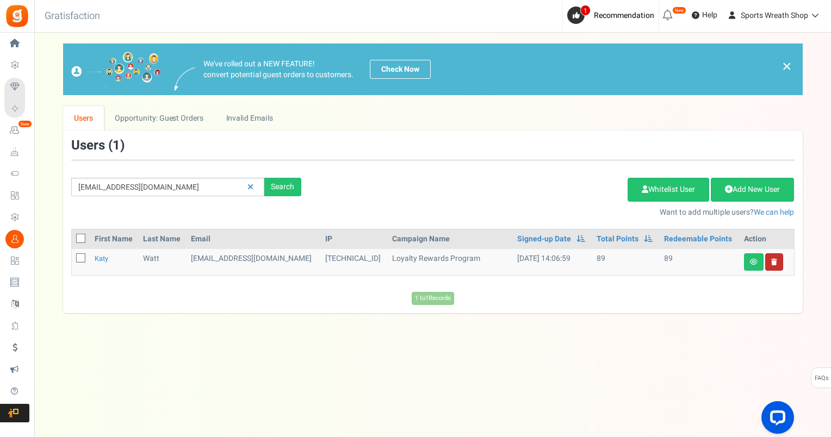
click at [777, 260] on link at bounding box center [774, 261] width 18 height 17
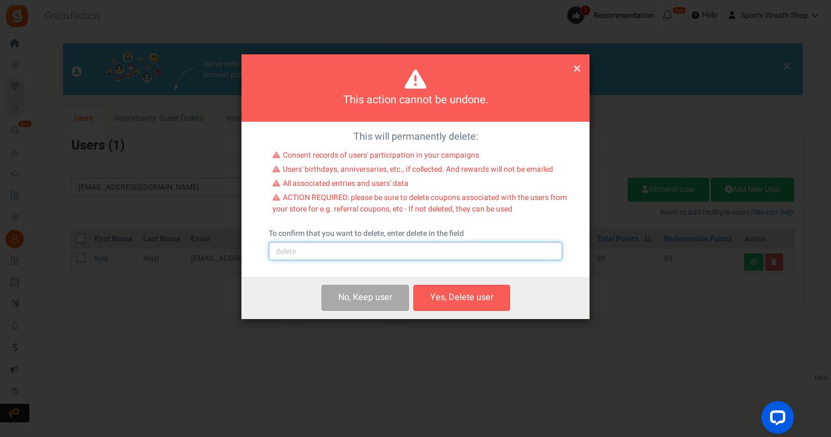
click at [357, 254] on input "text" at bounding box center [416, 251] width 294 height 18
type input "delete"
drag, startPoint x: 469, startPoint y: 299, endPoint x: 481, endPoint y: 297, distance: 12.2
click at [469, 299] on button "Yes, Delete user" at bounding box center [461, 298] width 97 height 26
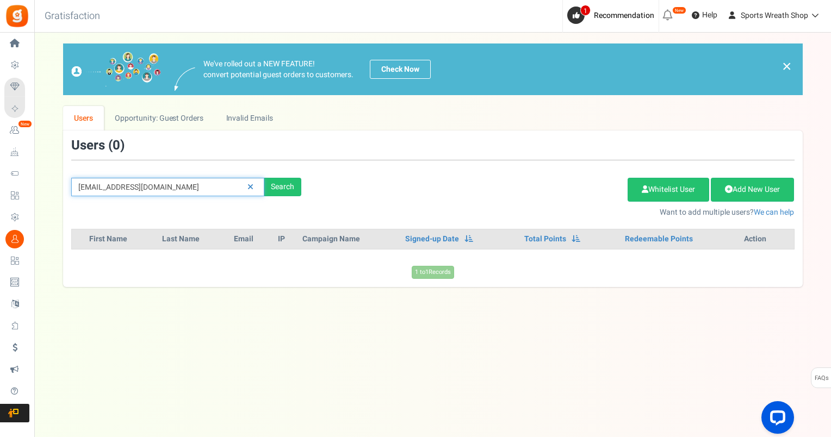
drag, startPoint x: 191, startPoint y: 187, endPoint x: 57, endPoint y: 171, distance: 135.7
click at [57, 171] on div "We've rolled out a NEW FEATURE! convert potential guest orders to customers. Ch…" at bounding box center [432, 165] width 775 height 244
paste input "[EMAIL_ADDRESS]"
type input "[EMAIL_ADDRESS][DOMAIN_NAME]"
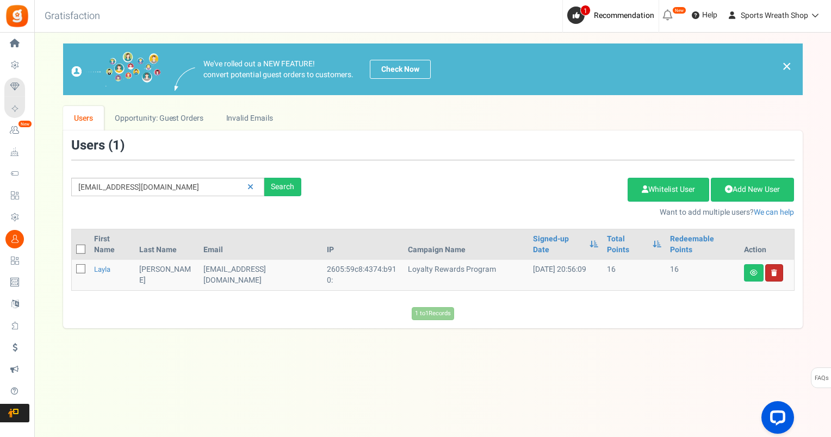
click at [774, 270] on icon at bounding box center [774, 273] width 6 height 7
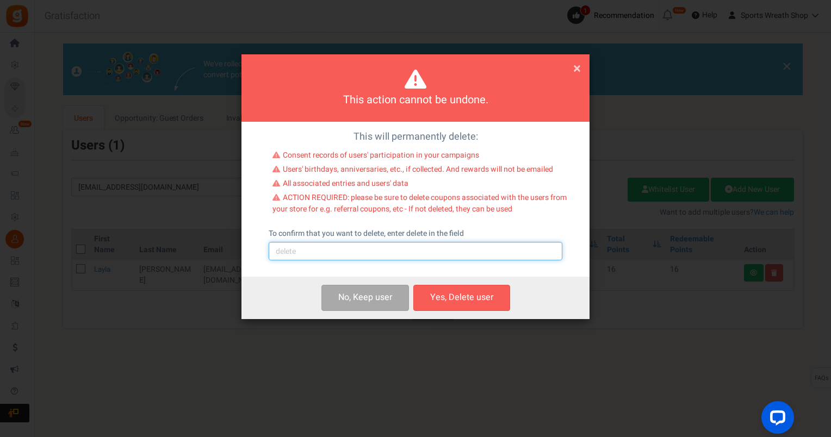
click at [442, 250] on input "text" at bounding box center [416, 251] width 294 height 18
type input "delete"
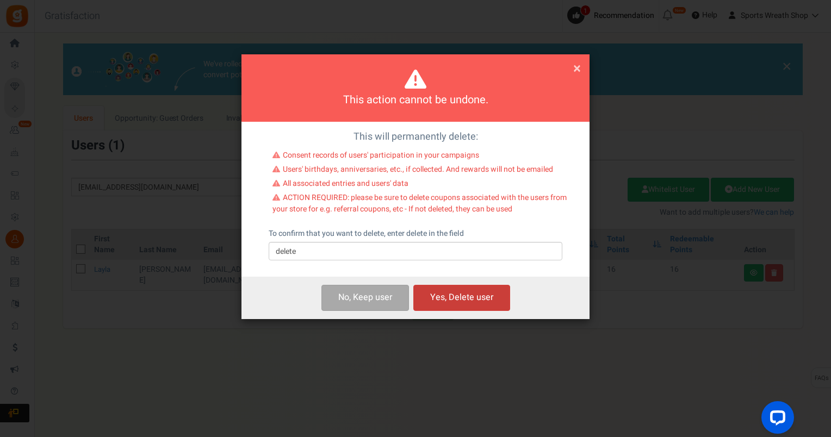
click at [449, 302] on button "Yes, Delete user" at bounding box center [461, 298] width 97 height 26
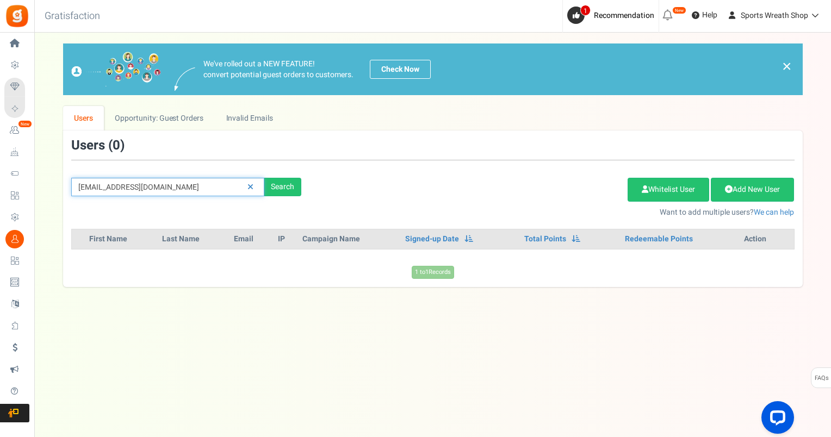
drag, startPoint x: 193, startPoint y: 186, endPoint x: -2, endPoint y: 190, distance: 195.2
click at [0, 190] on html "Install now Back to Home Back to program setup Home Settings Campaigns Purchase…" at bounding box center [415, 207] width 831 height 415
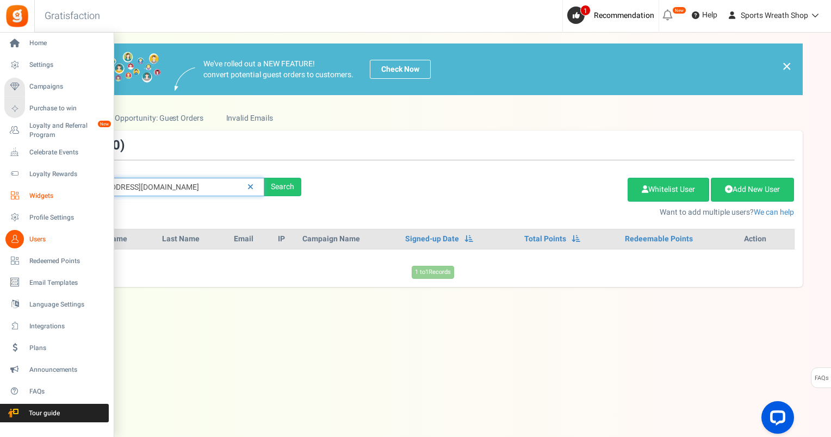
paste input "trishann71@hot"
type input "[EMAIL_ADDRESS][DOMAIN_NAME]"
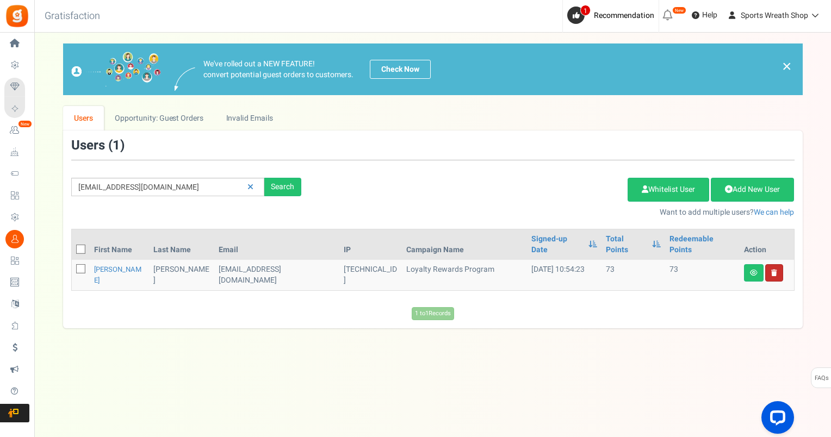
click at [776, 264] on link "Delete user" at bounding box center [774, 272] width 18 height 17
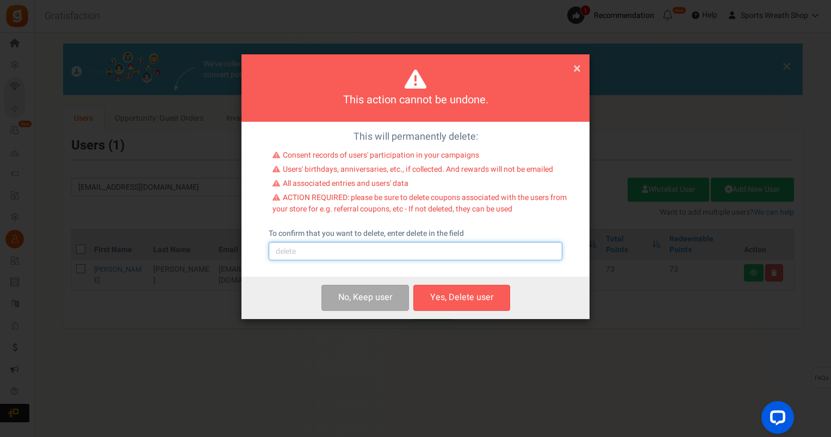
click at [331, 251] on input "text" at bounding box center [416, 251] width 294 height 18
type input "delete"
click at [459, 299] on button "Yes, Delete user" at bounding box center [461, 298] width 97 height 26
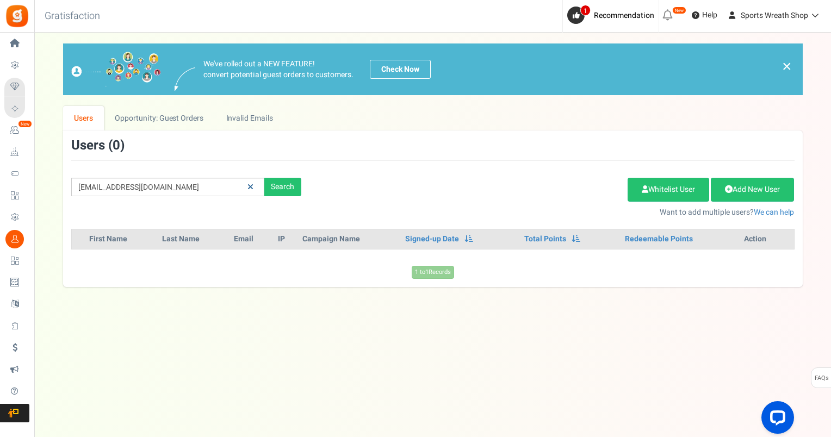
click at [250, 184] on icon at bounding box center [250, 187] width 6 height 8
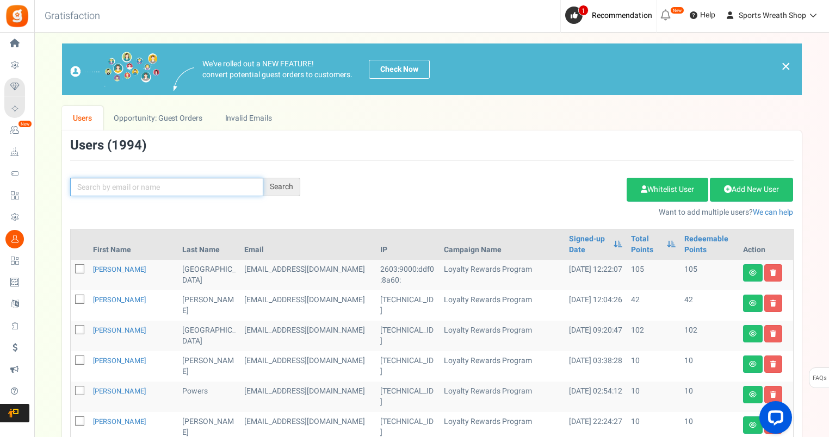
click at [90, 190] on input "text" at bounding box center [166, 187] width 193 height 18
paste input "[EMAIL_ADDRESS][DOMAIN_NAME]"
type input "[EMAIL_ADDRESS][DOMAIN_NAME]"
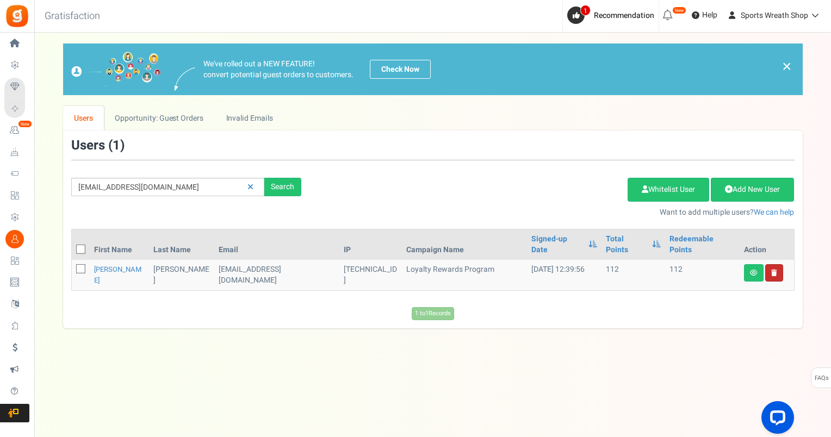
click at [775, 266] on link at bounding box center [774, 272] width 18 height 17
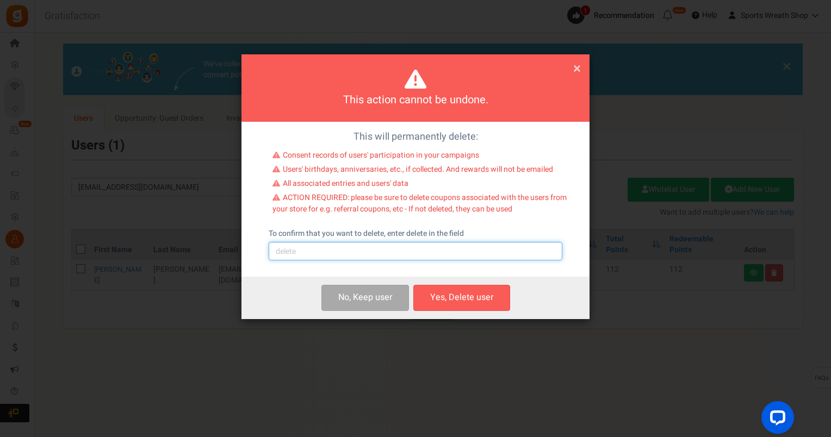
click at [382, 247] on input "text" at bounding box center [416, 251] width 294 height 18
type input "delete"
drag, startPoint x: 469, startPoint y: 295, endPoint x: 500, endPoint y: 293, distance: 31.1
click at [470, 295] on button "Yes, Delete user" at bounding box center [461, 298] width 97 height 26
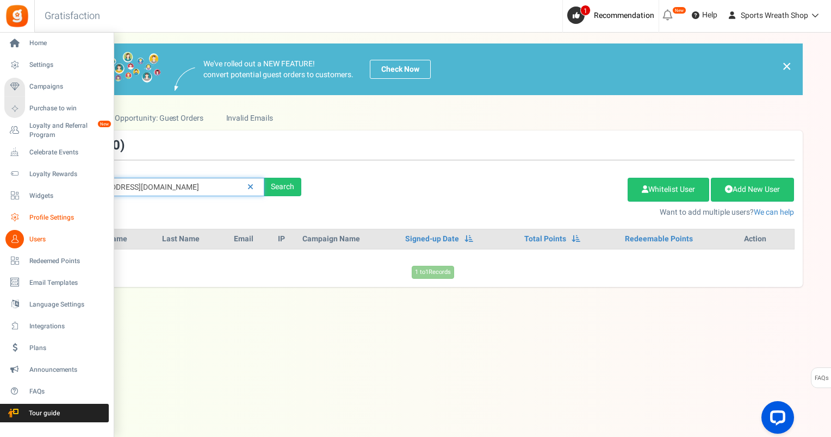
drag, startPoint x: 200, startPoint y: 183, endPoint x: 15, endPoint y: 213, distance: 187.2
click at [15, 213] on div "Home Settings Campaigns Purchase to win Loyalty and Referral Program New Celebr…" at bounding box center [415, 224] width 831 height 383
paste input "margaretpruden195"
type input "[EMAIL_ADDRESS][DOMAIN_NAME]"
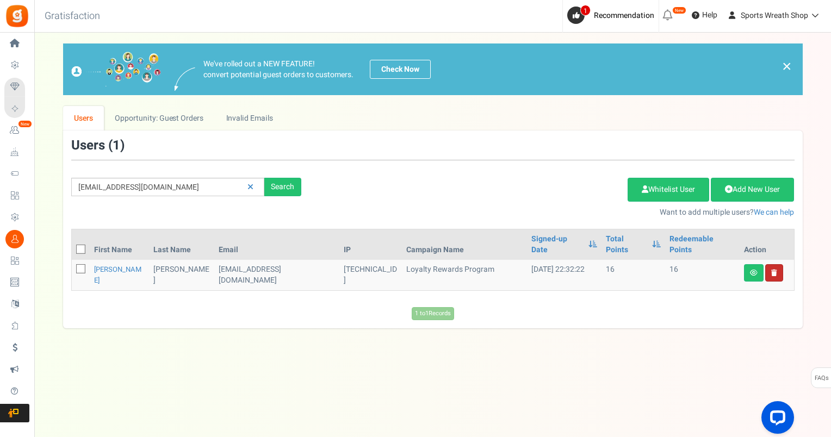
click at [776, 265] on link at bounding box center [774, 272] width 18 height 17
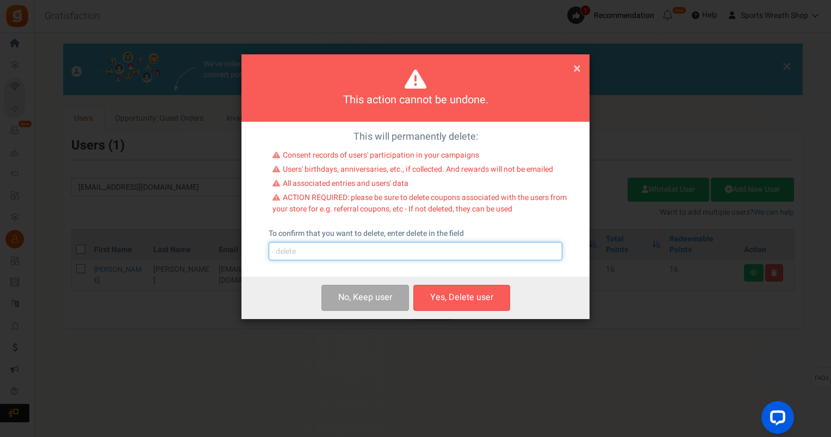
click at [462, 250] on input "text" at bounding box center [416, 251] width 294 height 18
type input "delete"
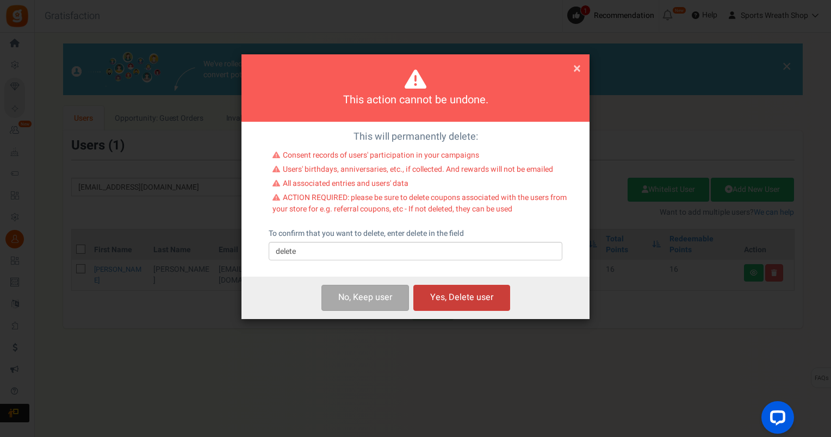
click at [470, 302] on button "Yes, Delete user" at bounding box center [461, 298] width 97 height 26
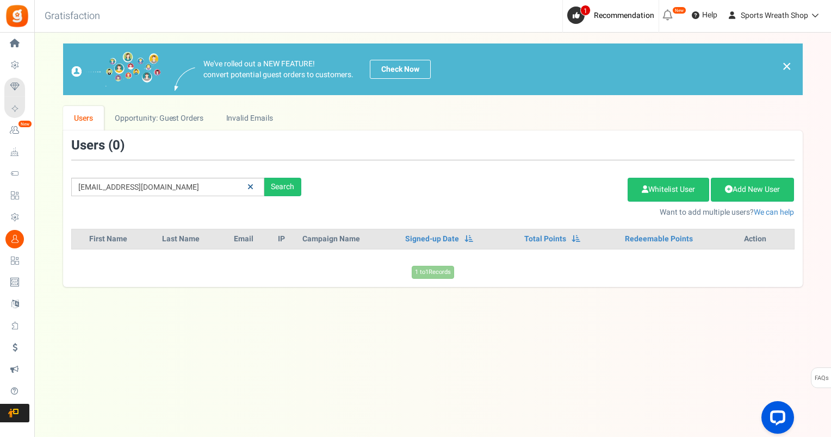
click at [253, 185] on link at bounding box center [250, 187] width 17 height 19
